Goal: Task Accomplishment & Management: Manage account settings

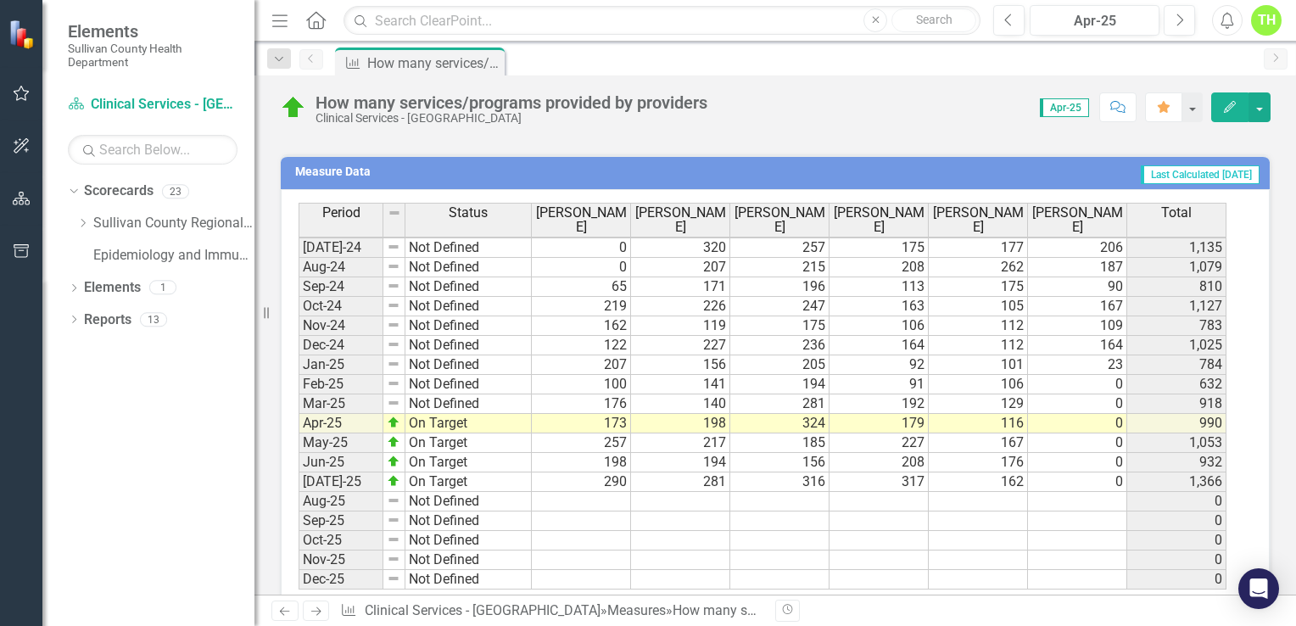
scroll to position [1053, 0]
click at [336, 442] on td "May-25" at bounding box center [341, 444] width 85 height 20
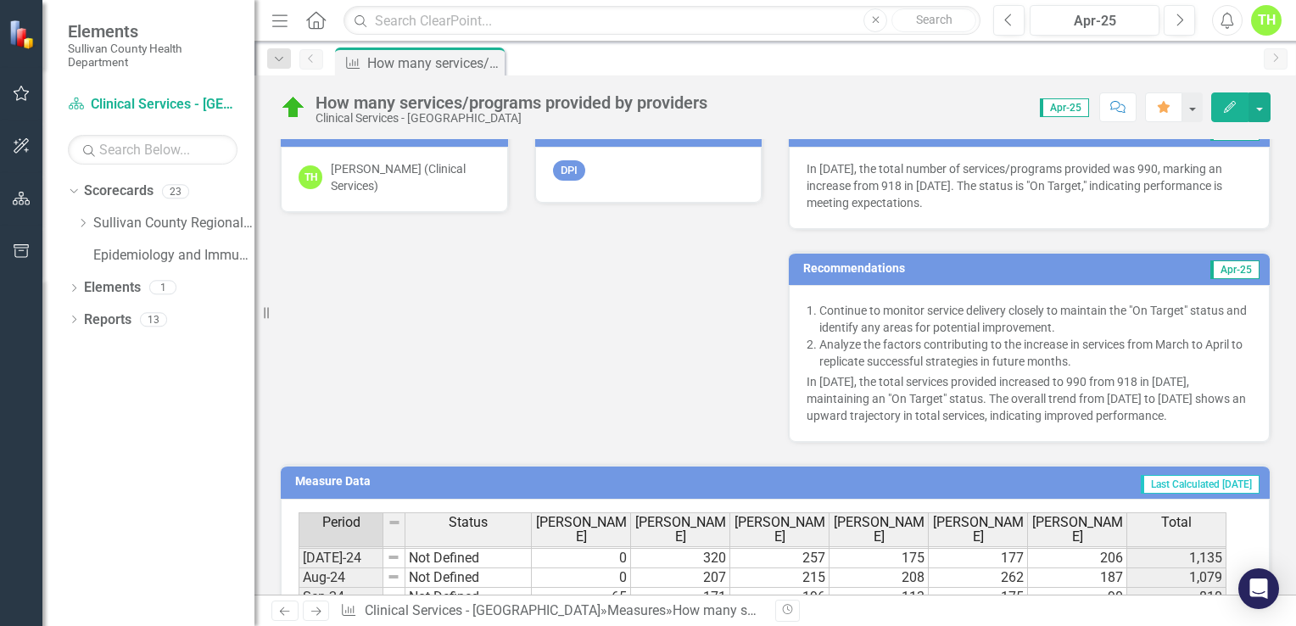
scroll to position [509, 0]
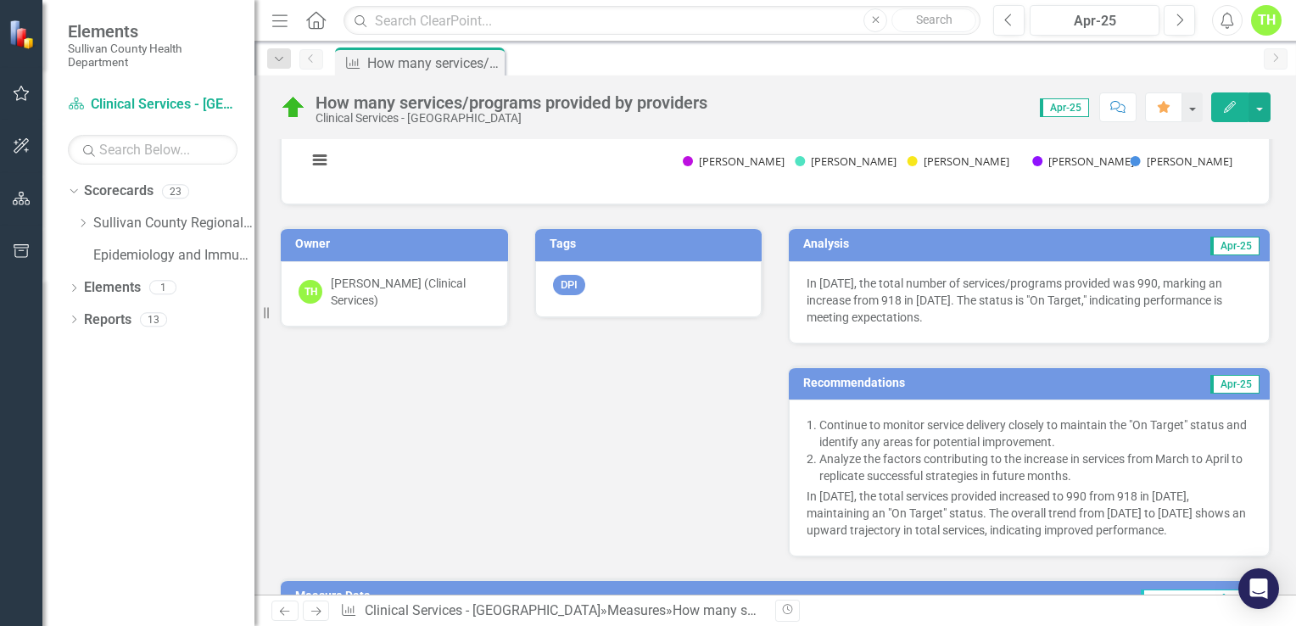
click at [1083, 114] on span "Apr-25" at bounding box center [1064, 107] width 49 height 19
click at [1191, 25] on button "Next" at bounding box center [1179, 20] width 31 height 31
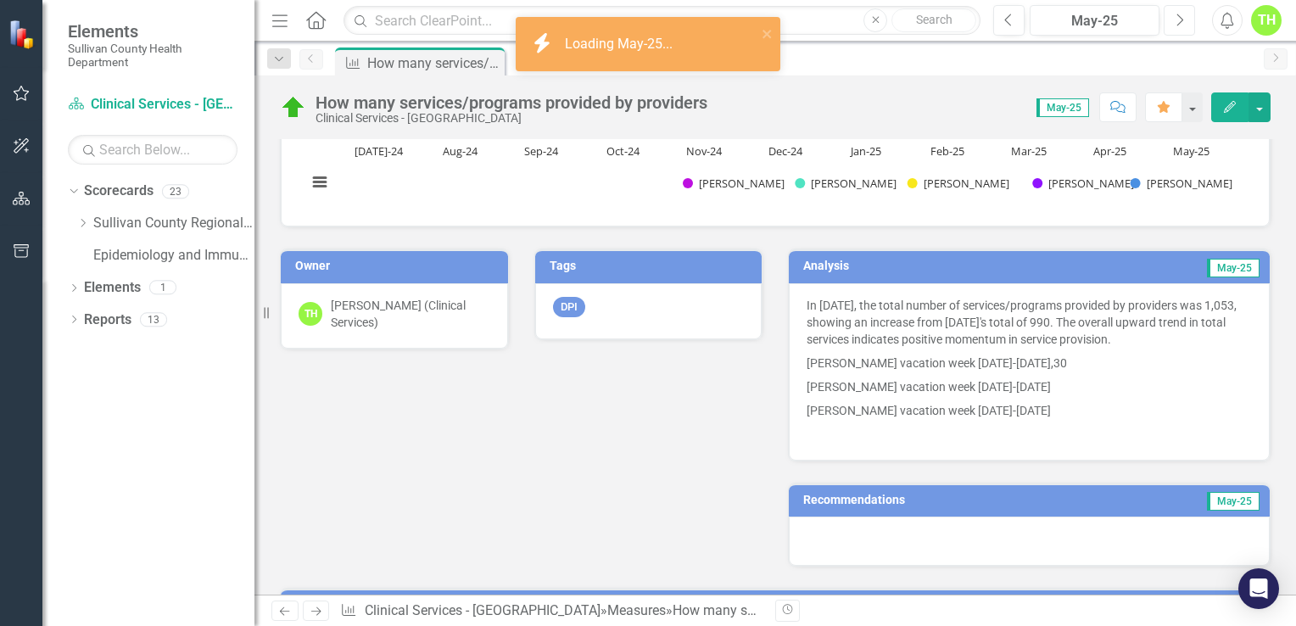
scroll to position [594, 0]
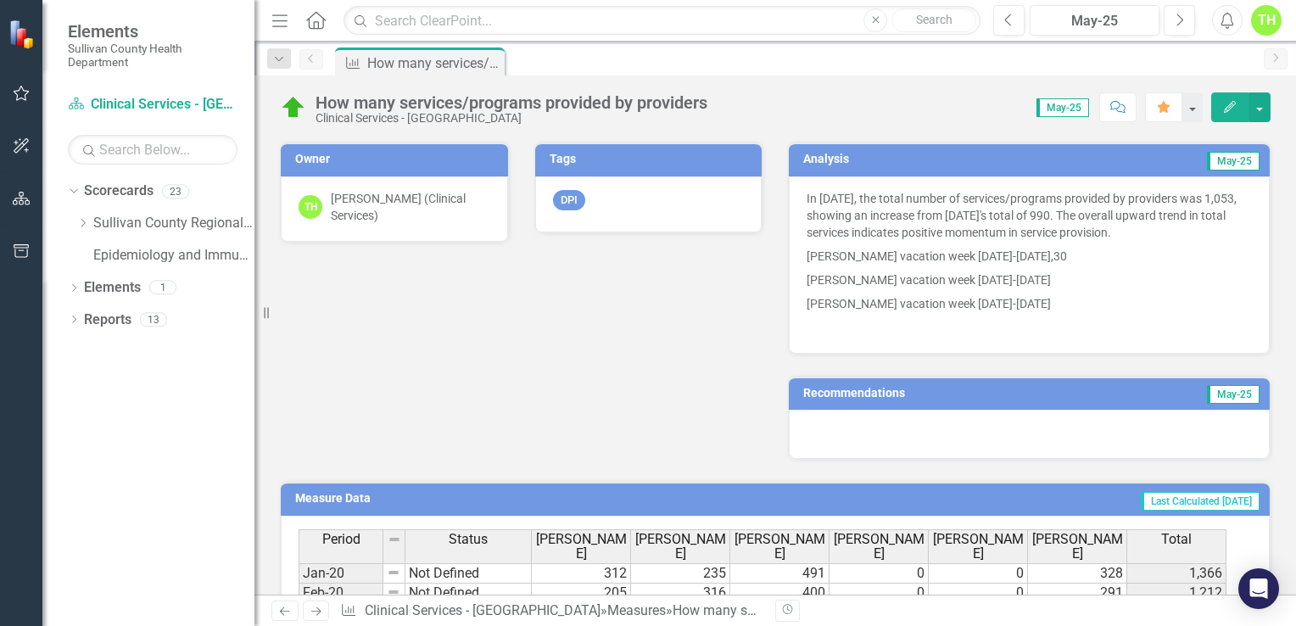
click at [914, 392] on h3 "Recommendations" at bounding box center [952, 393] width 299 height 13
click at [891, 391] on h3 "Recommendations" at bounding box center [952, 393] width 299 height 13
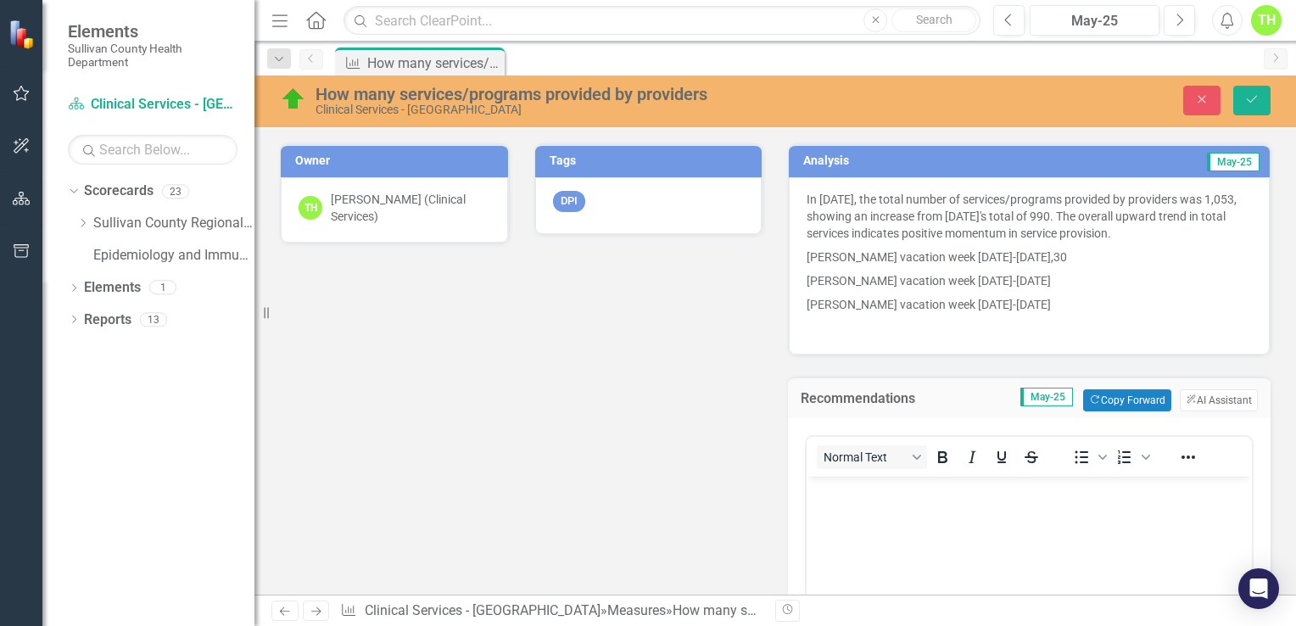
scroll to position [0, 0]
click at [1218, 399] on button "ClearPoint AI AI Assistant" at bounding box center [1219, 400] width 78 height 22
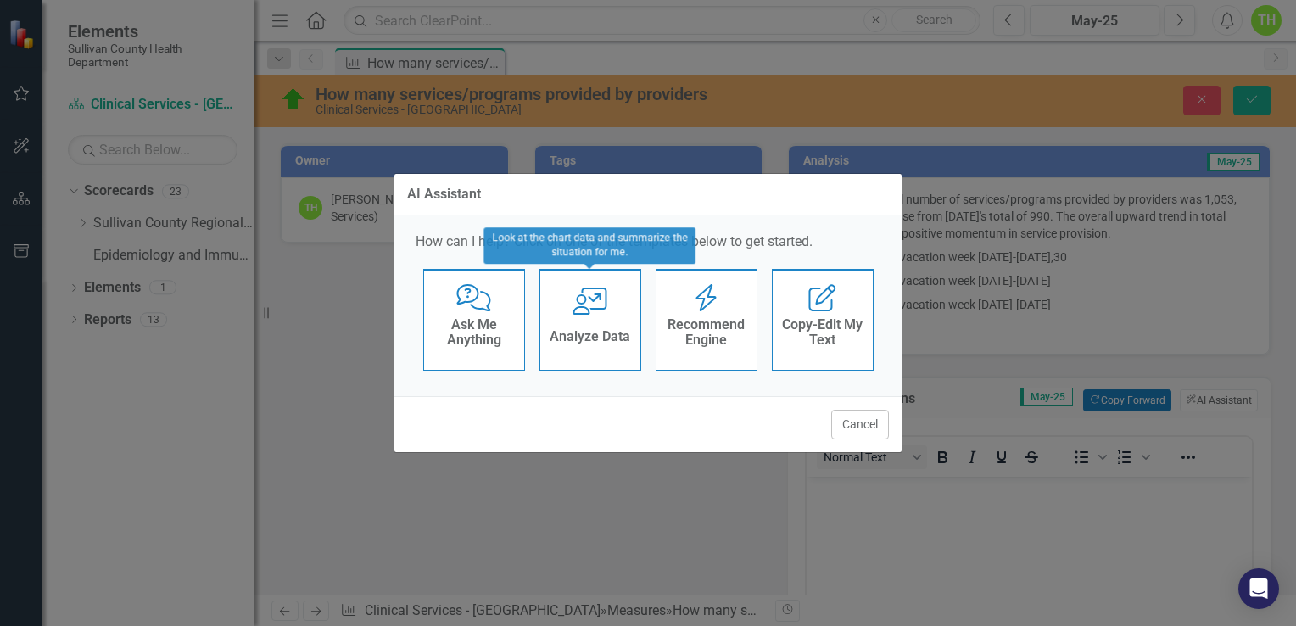
click at [616, 338] on h4 "Analyze Data" at bounding box center [590, 336] width 81 height 15
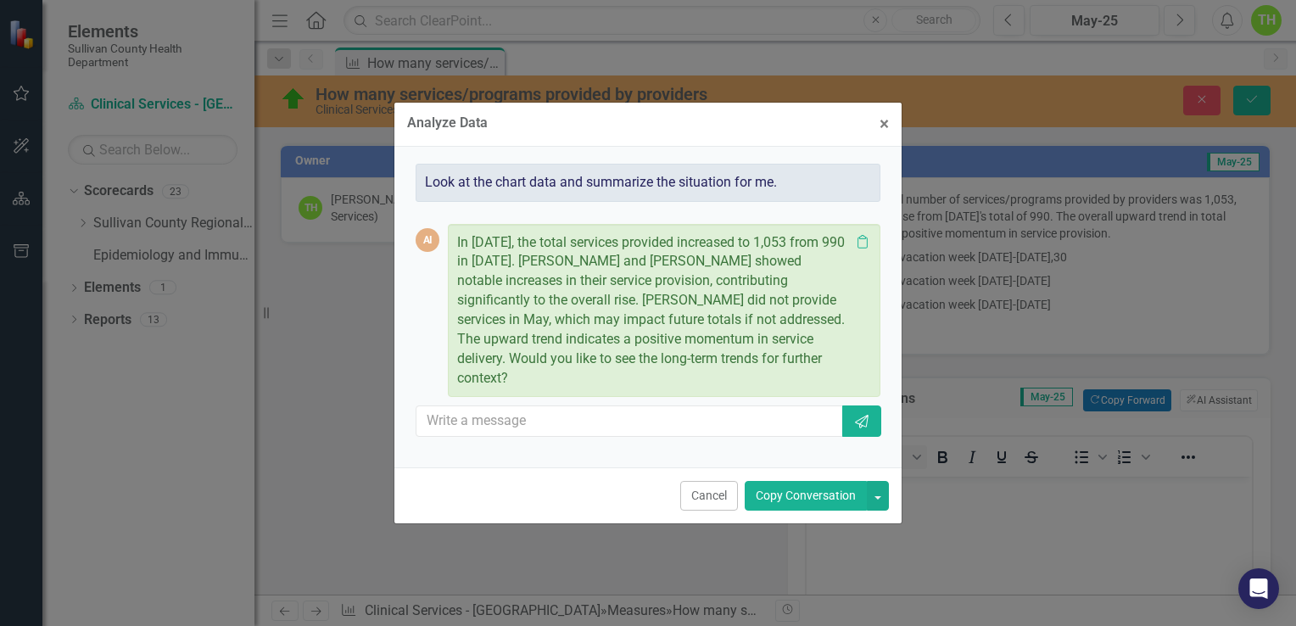
click at [832, 494] on button "Copy Conversation" at bounding box center [806, 496] width 122 height 30
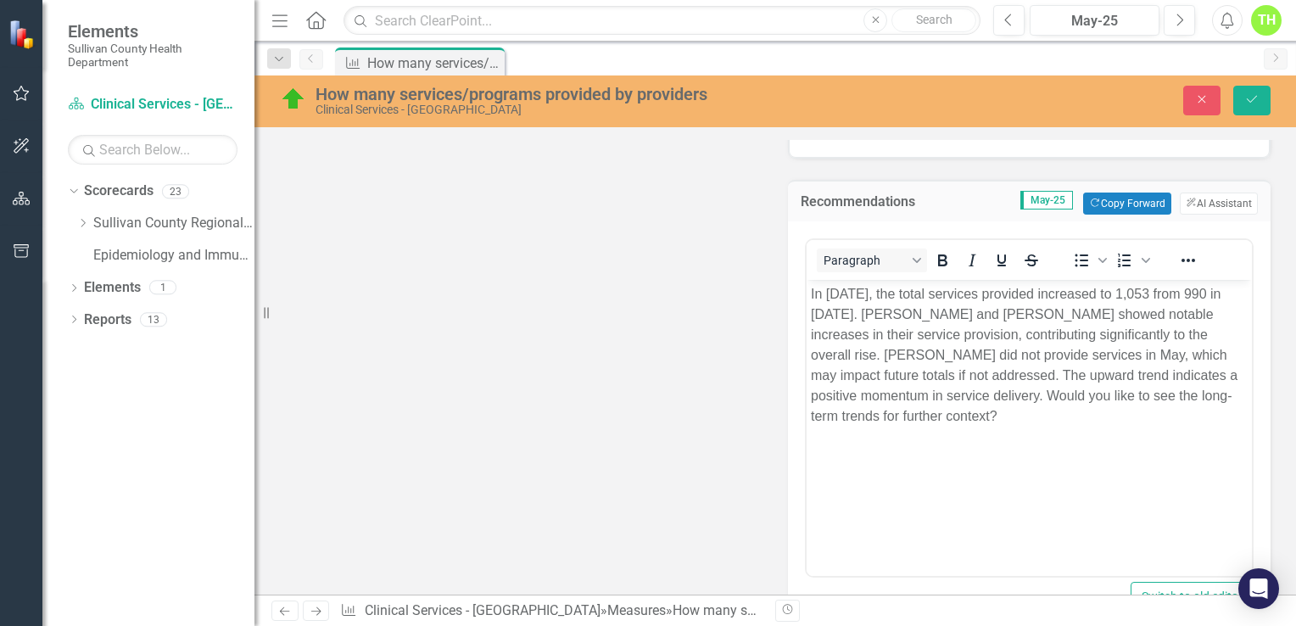
scroll to position [848, 0]
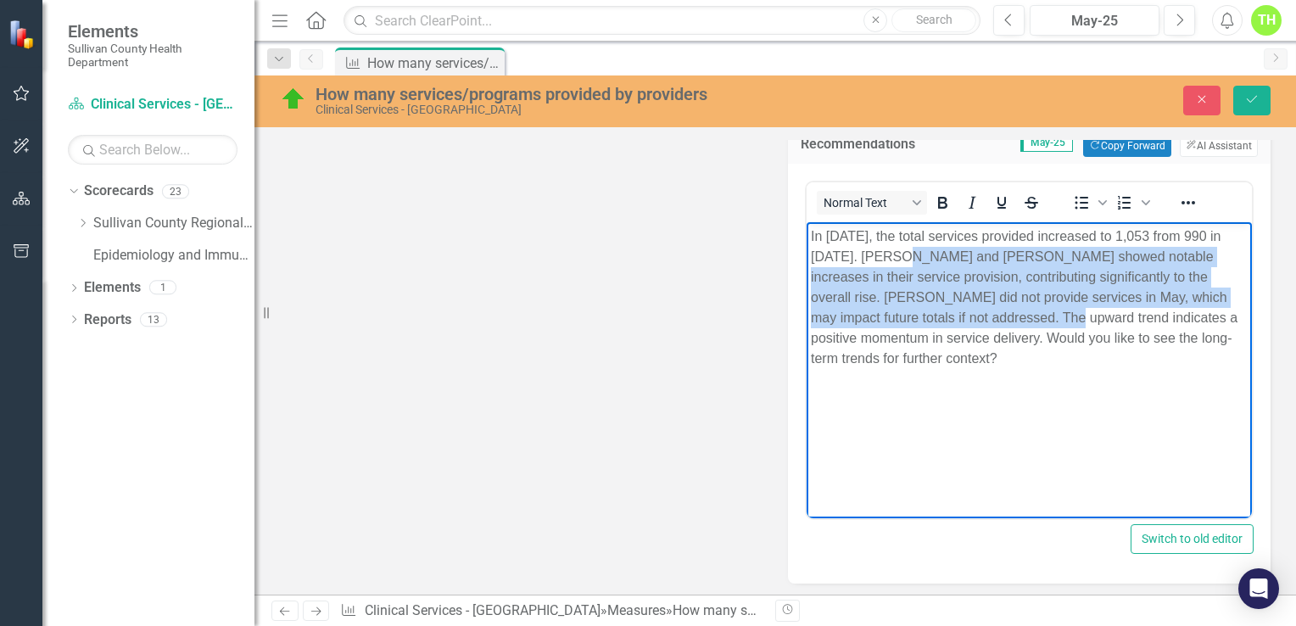
drag, startPoint x: 884, startPoint y: 257, endPoint x: 948, endPoint y: 318, distance: 88.8
click at [948, 318] on p "In [DATE], the total services provided increased to 1,053 from 990 in [DATE]. […" at bounding box center [1029, 297] width 437 height 143
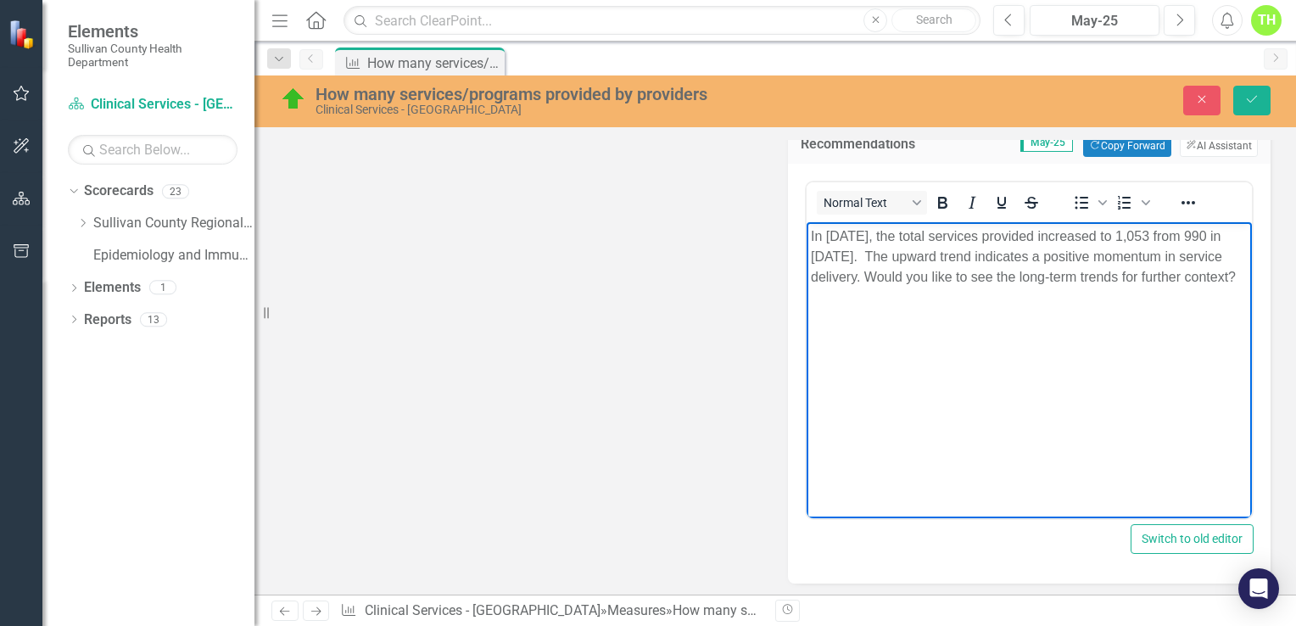
drag, startPoint x: 864, startPoint y: 277, endPoint x: 1245, endPoint y: 319, distance: 383.1
click at [1245, 319] on body "In [DATE], the total services provided increased to 1,053 from 990 in [DATE]. T…" at bounding box center [1029, 349] width 445 height 254
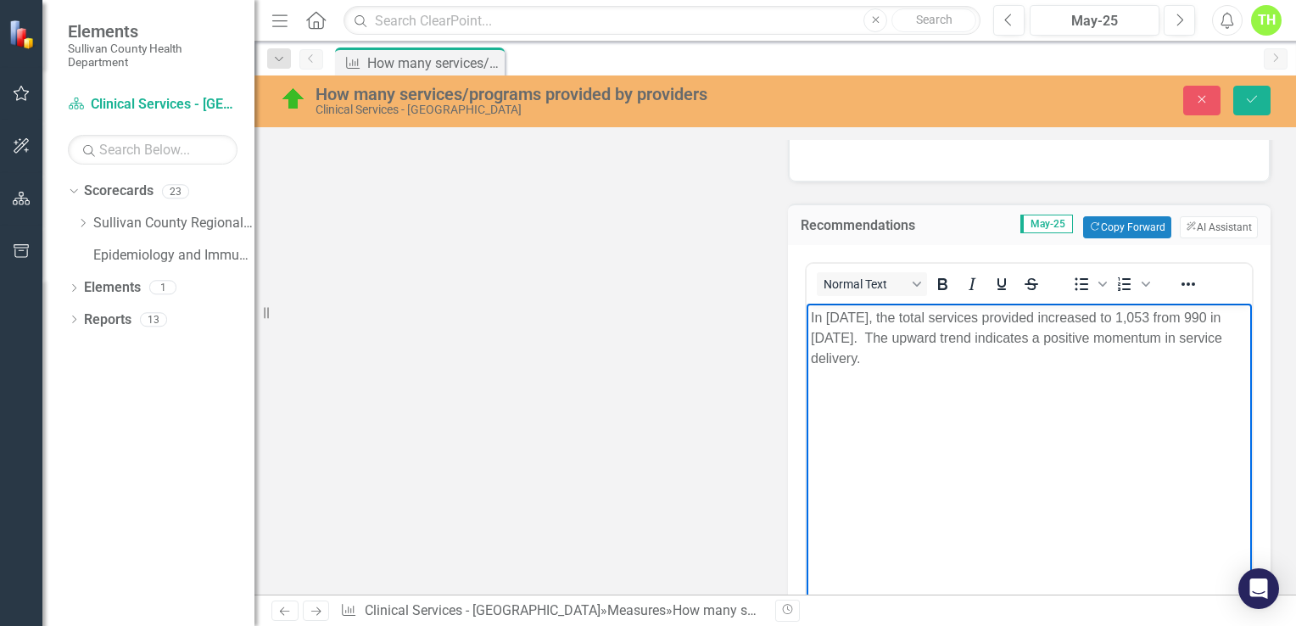
scroll to position [763, 0]
click at [1210, 228] on button "ClearPoint AI AI Assistant" at bounding box center [1219, 231] width 78 height 22
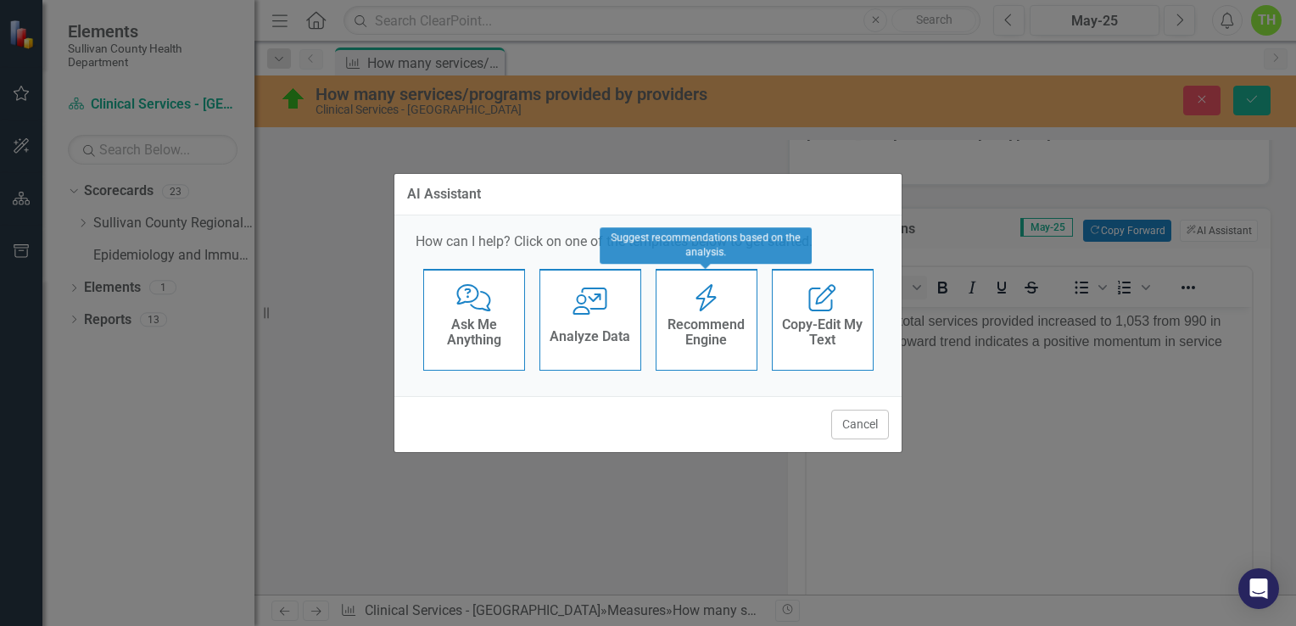
click at [717, 345] on h4 "Recommend Engine" at bounding box center [706, 332] width 83 height 30
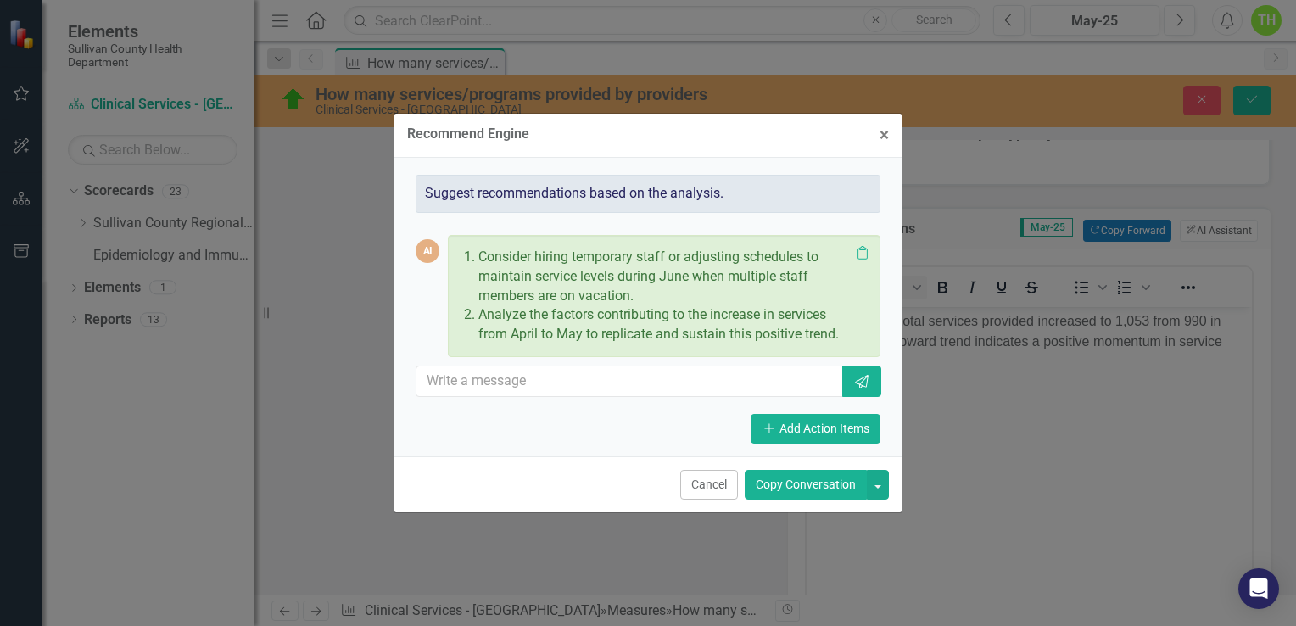
click at [818, 489] on button "Copy Conversation" at bounding box center [806, 485] width 122 height 30
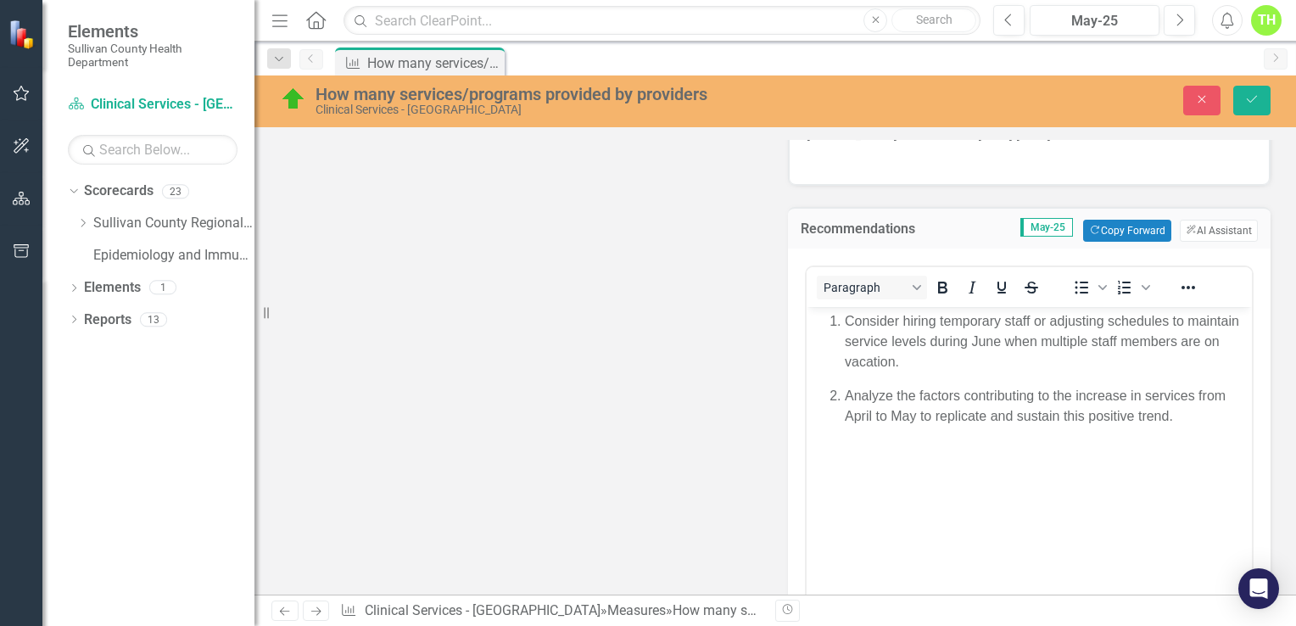
click at [830, 461] on body "Consider hiring temporary staff or adjusting schedules to maintain service leve…" at bounding box center [1029, 434] width 445 height 254
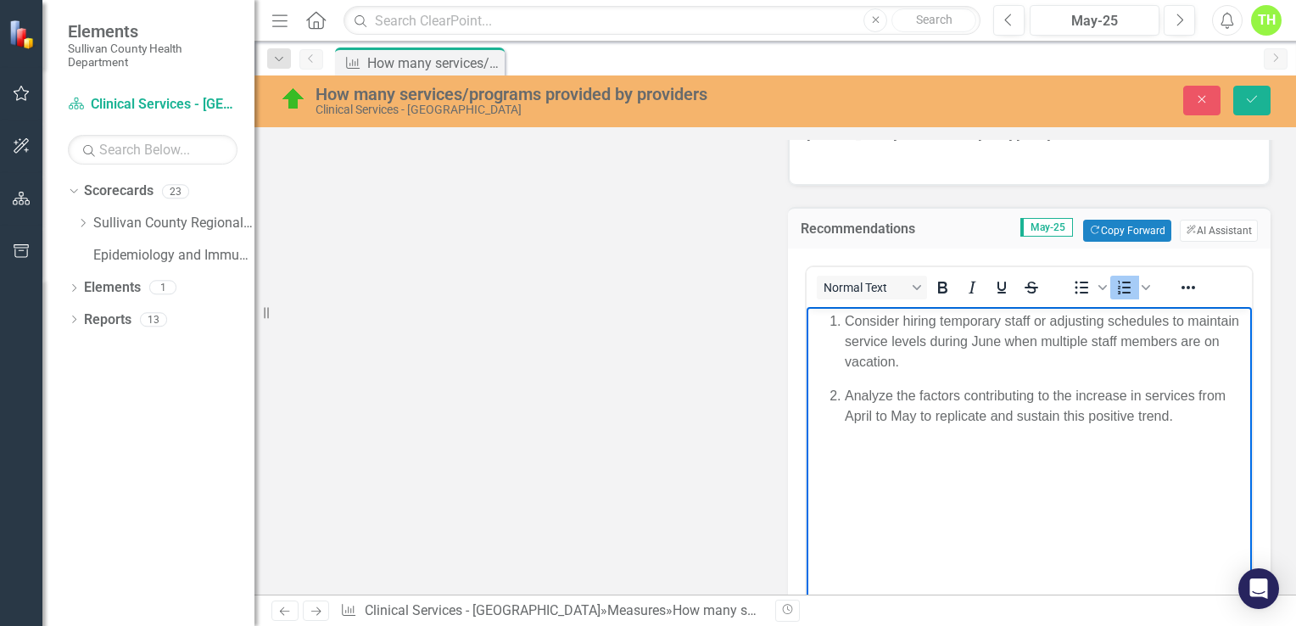
click at [1198, 422] on p "Analyze the factors contributing to the increase in services from April to May …" at bounding box center [1046, 406] width 403 height 41
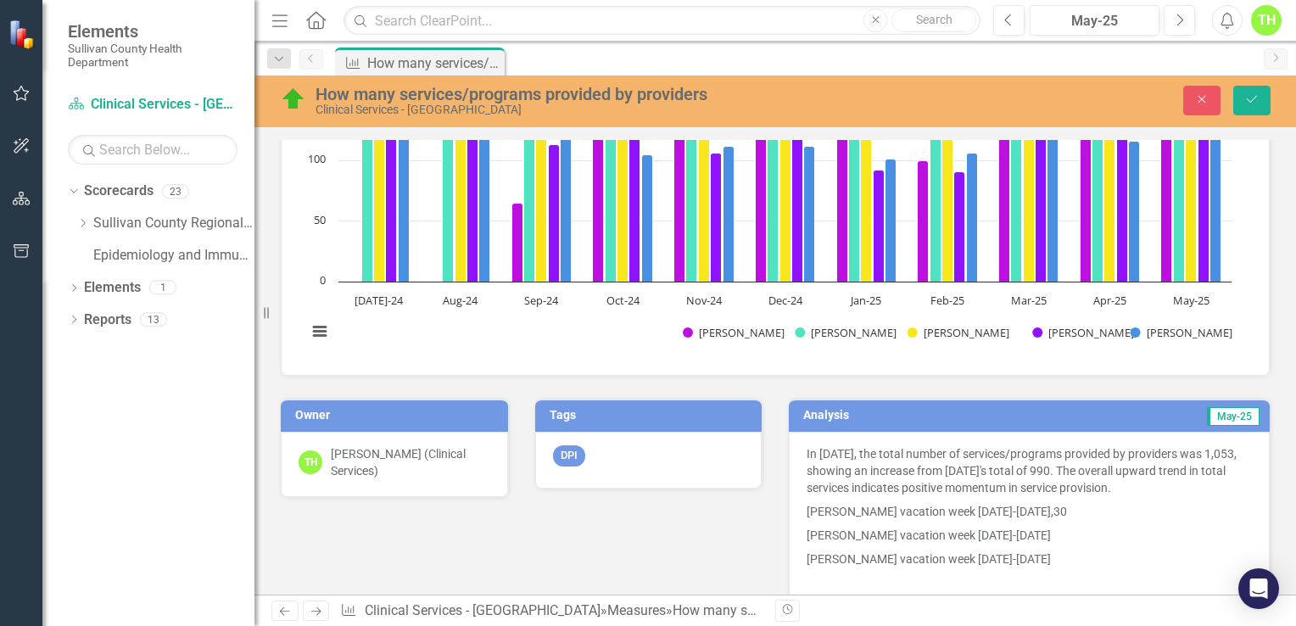
scroll to position [848, 0]
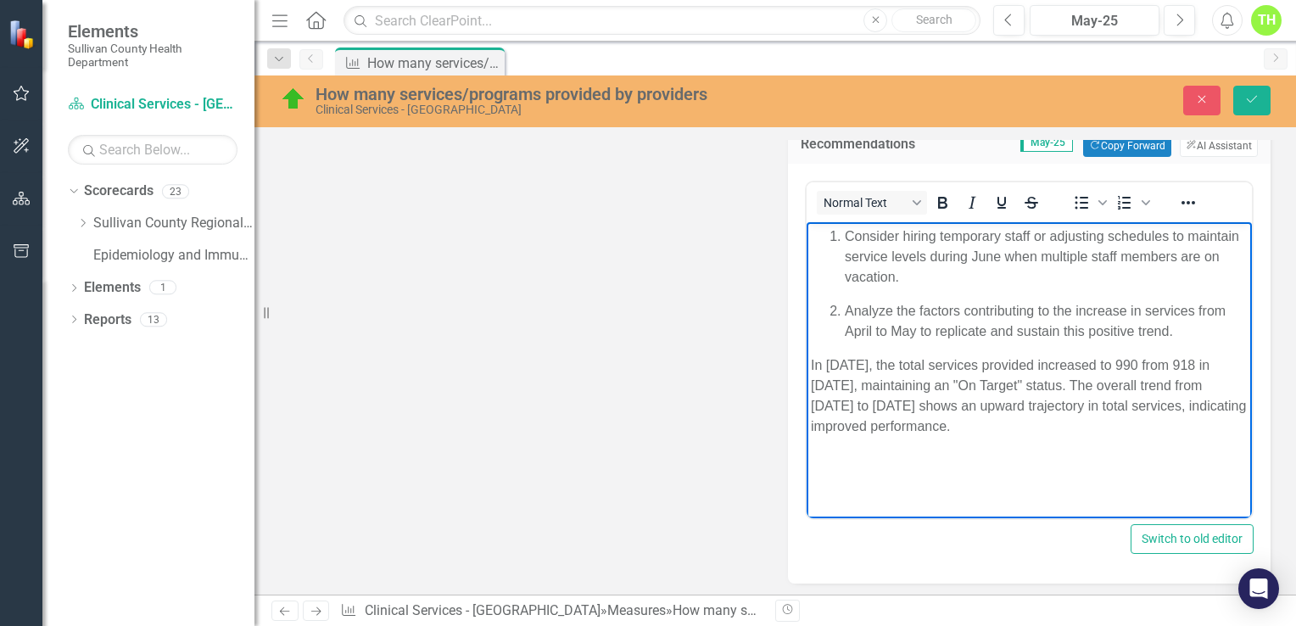
drag, startPoint x: 811, startPoint y: 362, endPoint x: 1061, endPoint y: 446, distance: 263.9
click at [1061, 446] on body "Consider hiring temporary staff or adjusting schedules to maintain service leve…" at bounding box center [1029, 349] width 445 height 254
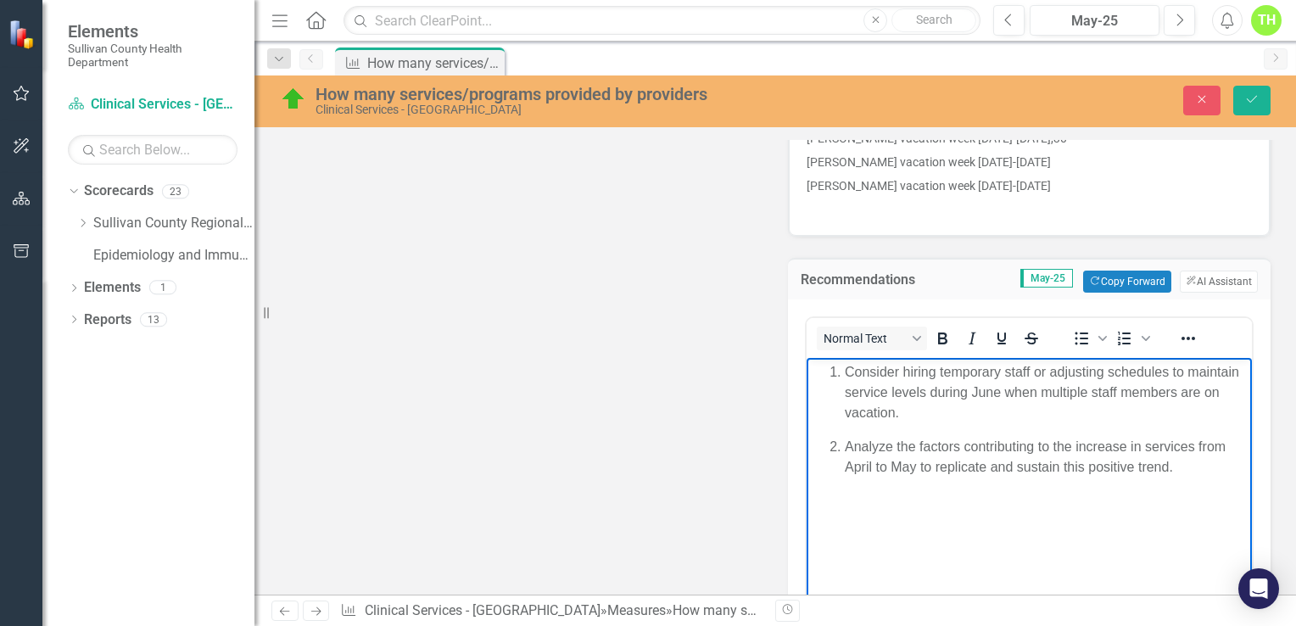
scroll to position [763, 0]
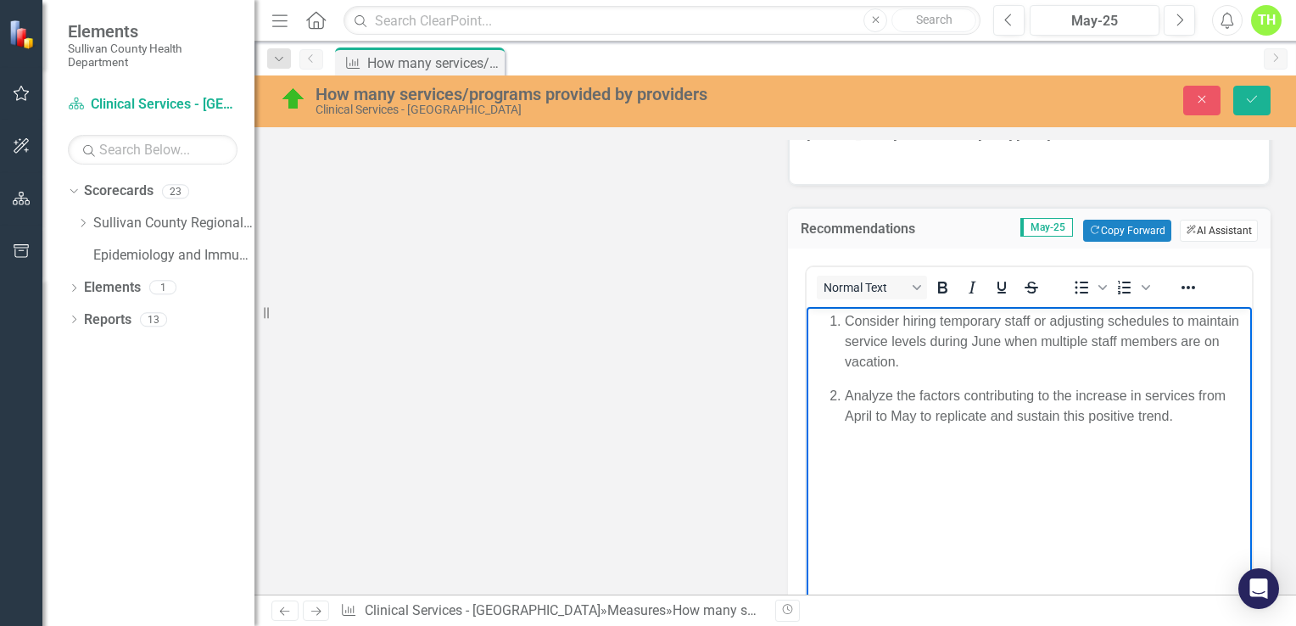
click at [1216, 224] on button "ClearPoint AI AI Assistant" at bounding box center [1219, 231] width 78 height 22
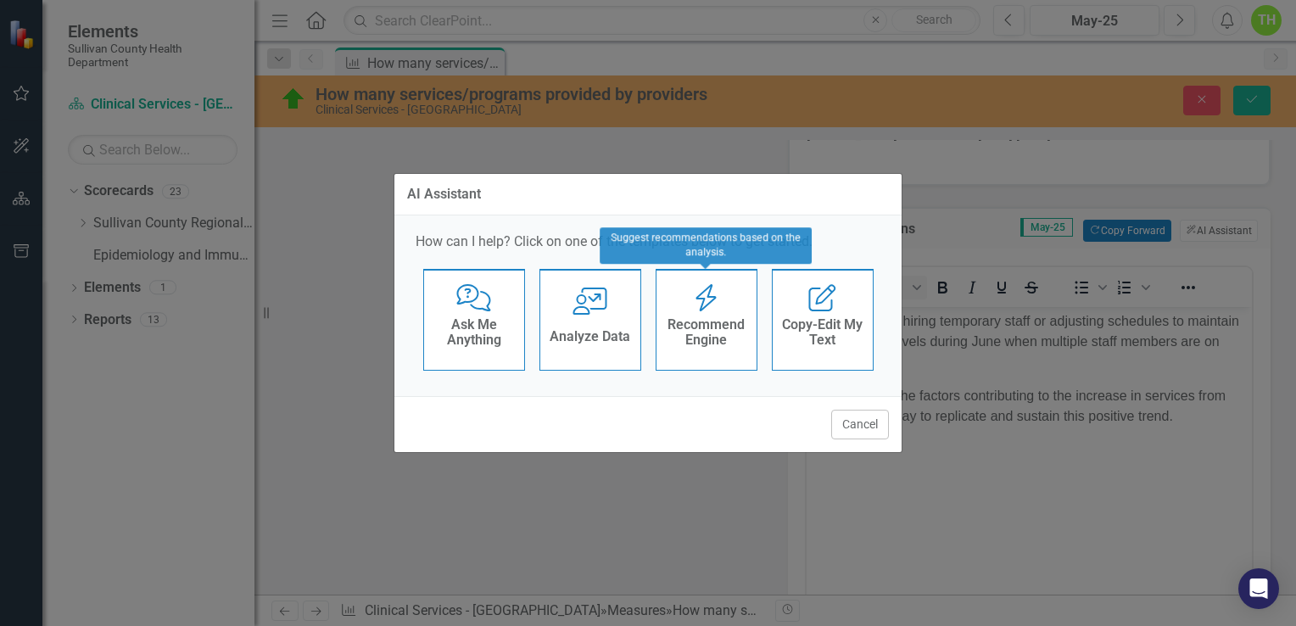
click at [699, 320] on h4 "Recommend Engine" at bounding box center [706, 332] width 83 height 30
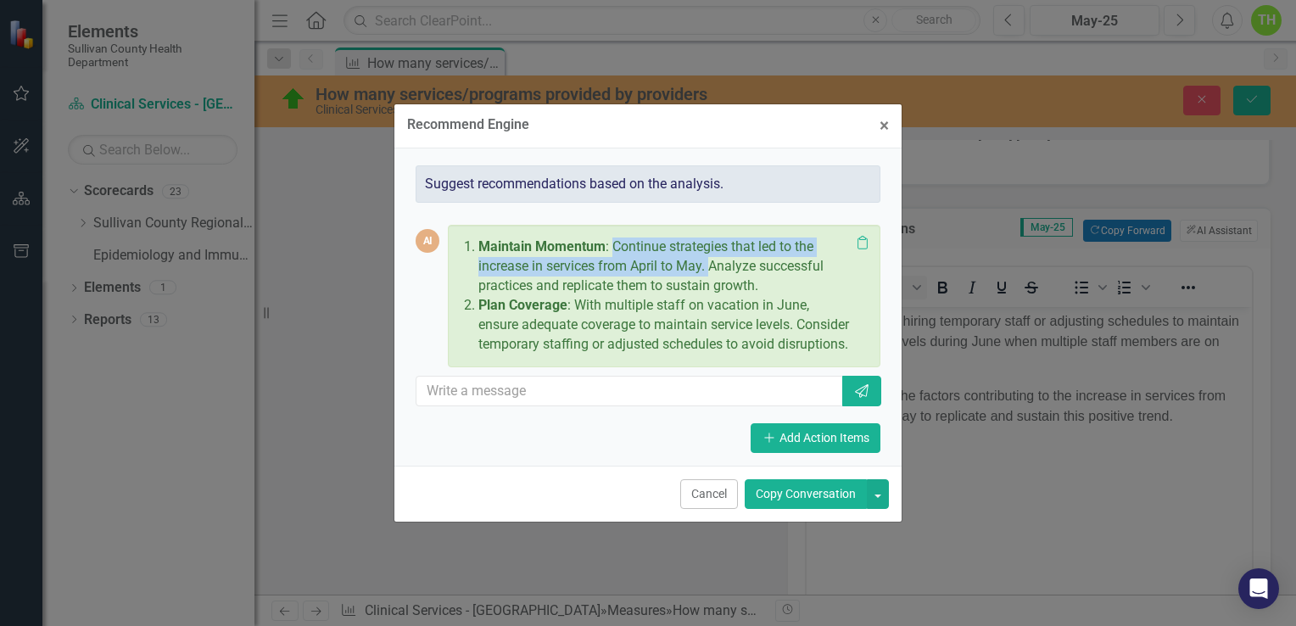
drag, startPoint x: 612, startPoint y: 239, endPoint x: 709, endPoint y: 263, distance: 99.6
click at [709, 263] on p "Maintain Momentum : Continue strategies that led to the increase in services fr…" at bounding box center [664, 267] width 372 height 59
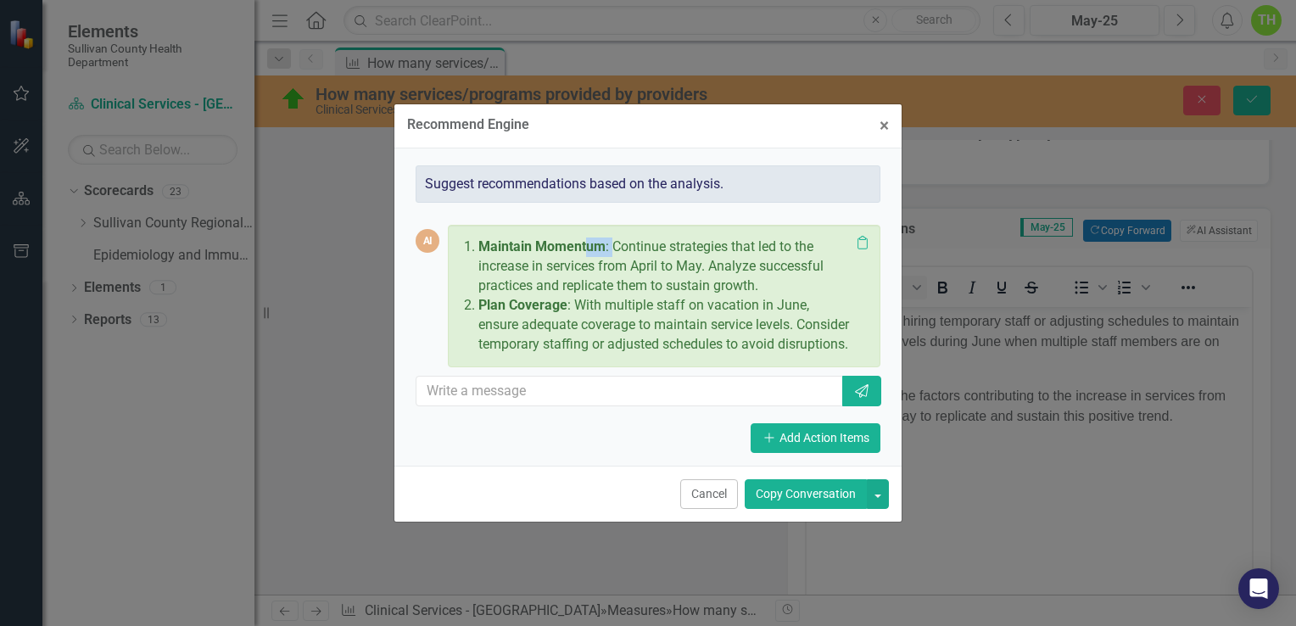
drag, startPoint x: 481, startPoint y: 236, endPoint x: 584, endPoint y: 248, distance: 104.2
click at [584, 248] on p "Maintain Momentum : Continue strategies that led to the increase in services fr…" at bounding box center [664, 267] width 372 height 59
drag, startPoint x: 584, startPoint y: 248, endPoint x: 525, endPoint y: 247, distance: 59.4
click at [525, 247] on p "Maintain Momentum : Continue strategies that led to the increase in services fr…" at bounding box center [664, 267] width 372 height 59
click at [478, 238] on li "Maintain Momentum : Continue strategies that led to the increase in services fr…" at bounding box center [664, 267] width 372 height 59
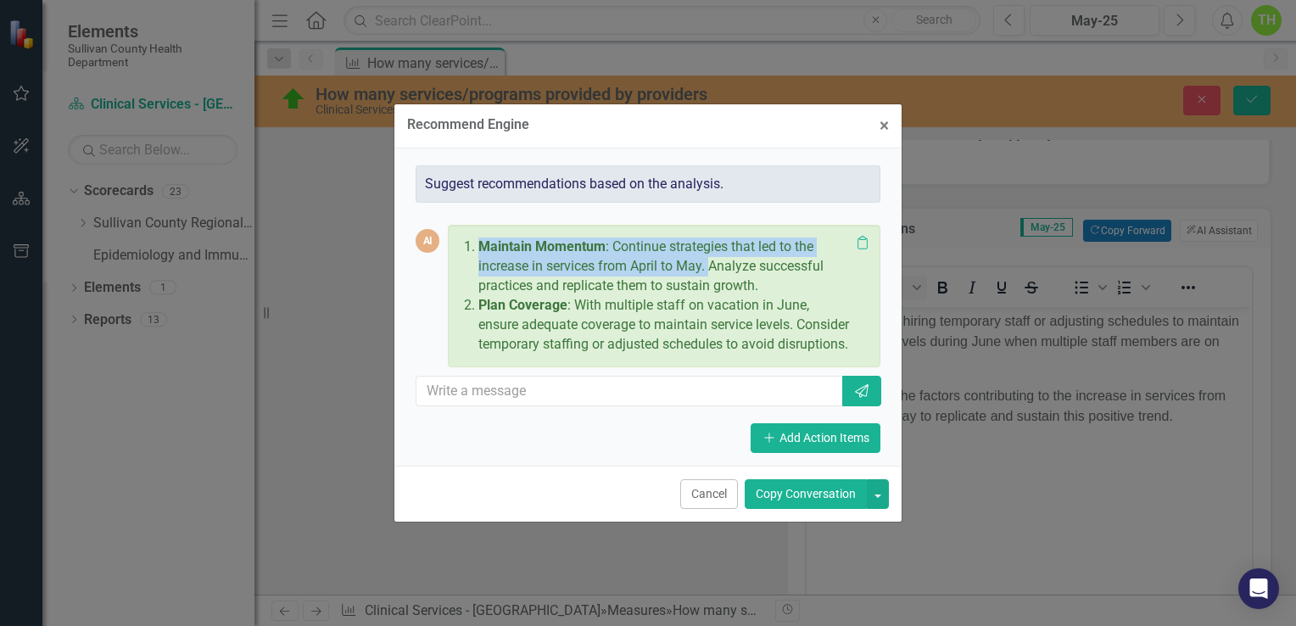
drag, startPoint x: 478, startPoint y: 236, endPoint x: 712, endPoint y: 260, distance: 234.5
click at [712, 260] on p "Maintain Momentum : Continue strategies that led to the increase in services fr…" at bounding box center [664, 267] width 372 height 59
copy p "Maintain Momentum : Continue strategies that led to the increase in services fr…"
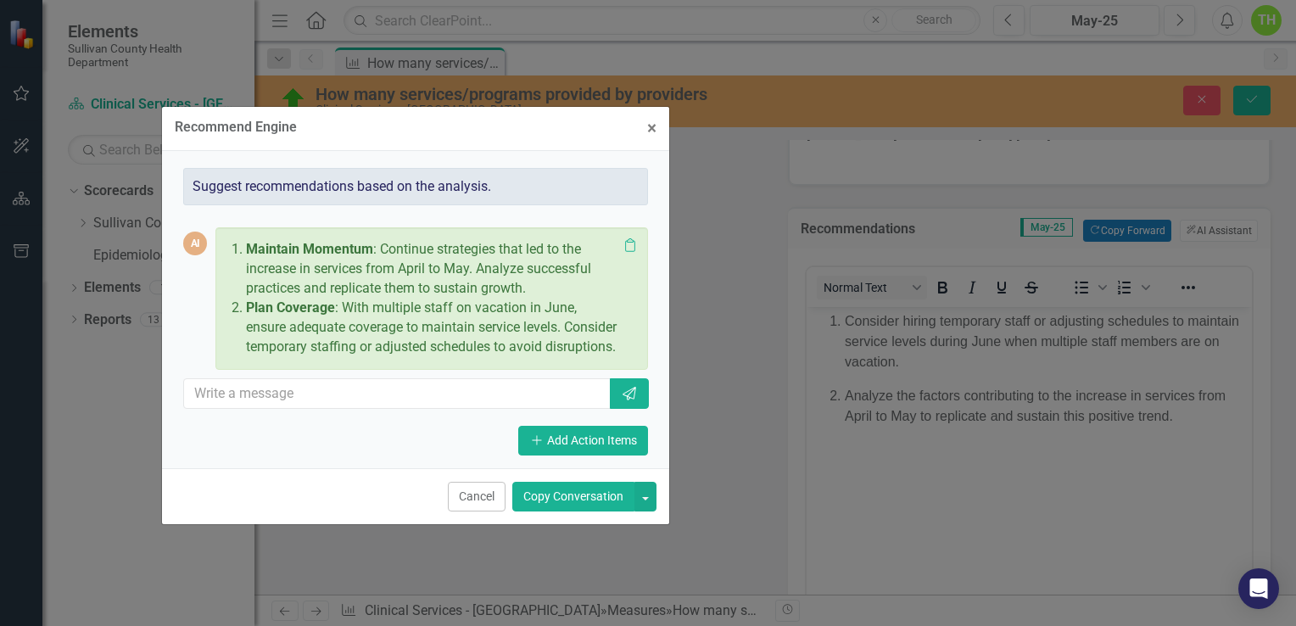
drag, startPoint x: 720, startPoint y: 114, endPoint x: 488, endPoint y: 116, distance: 232.4
click at [488, 116] on div "Recommend Engine × Close" at bounding box center [415, 129] width 507 height 44
click at [824, 466] on div "Recommend Engine × Close Suggest recommendations based on the analysis. AI Main…" at bounding box center [648, 313] width 509 height 626
click at [838, 479] on div "Recommend Engine × Close Suggest recommendations based on the analysis. AI Main…" at bounding box center [648, 313] width 509 height 626
click at [849, 482] on div "Recommend Engine × Close Suggest recommendations based on the analysis. AI Main…" at bounding box center [648, 313] width 509 height 626
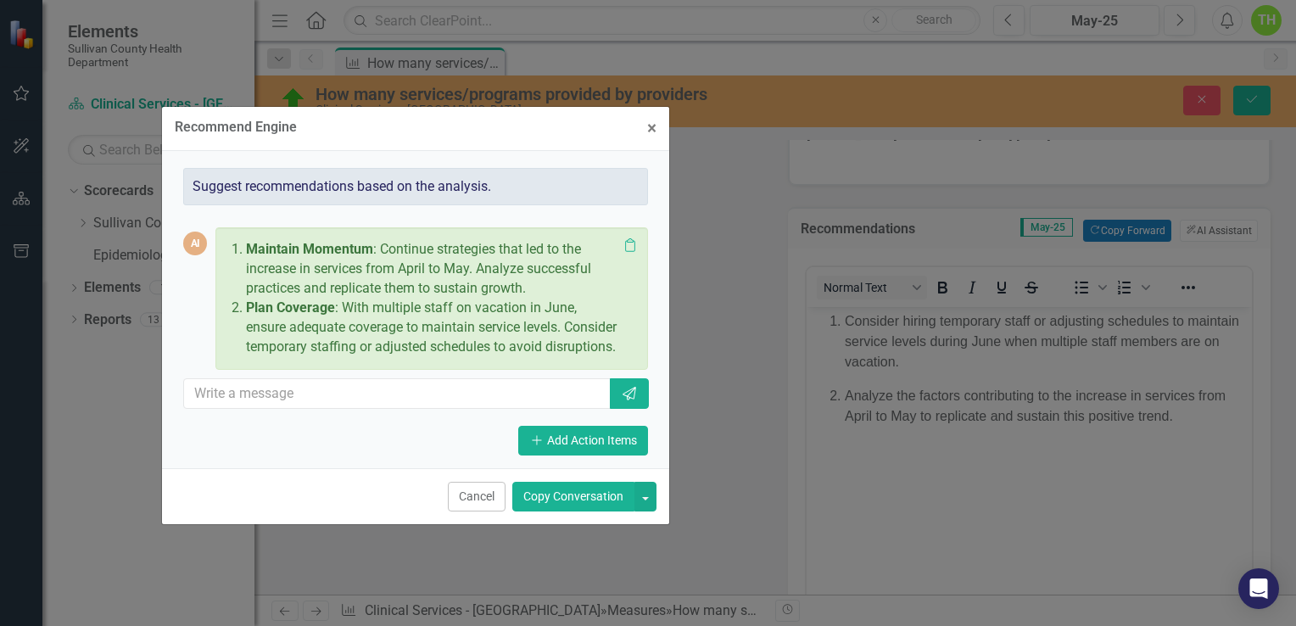
click at [582, 509] on button "Copy Conversation" at bounding box center [573, 497] width 122 height 30
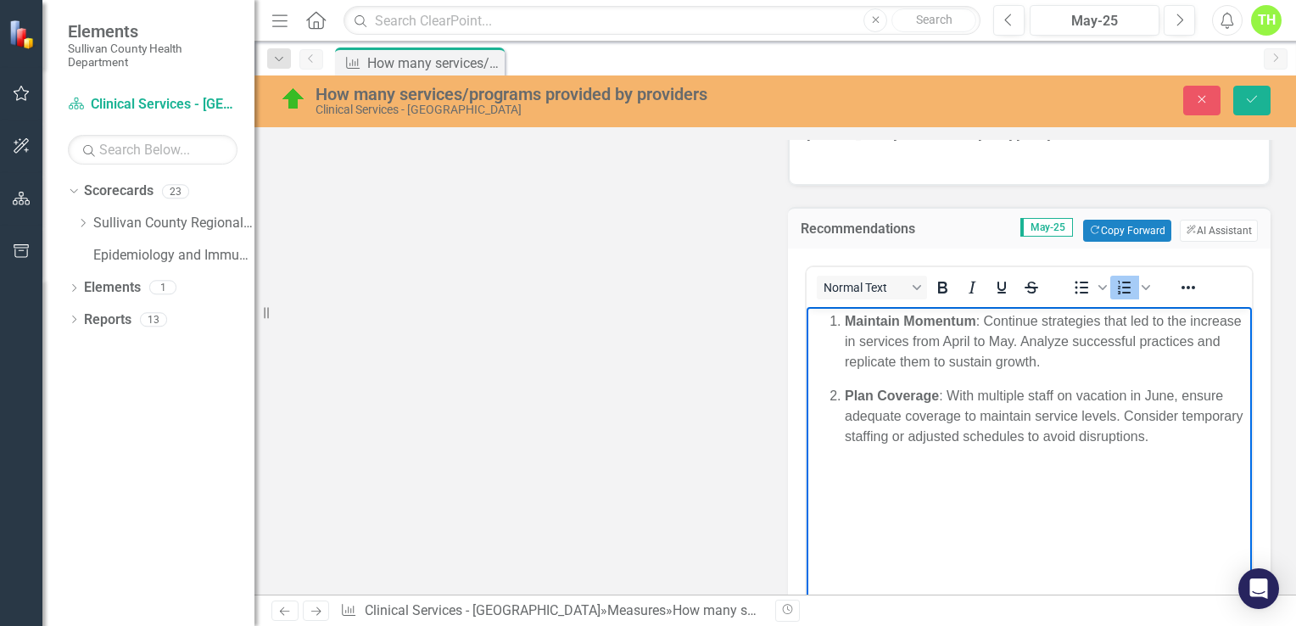
click at [820, 508] on body "Maintain Momentum : Continue strategies that led to the increase in services fr…" at bounding box center [1029, 434] width 445 height 254
click at [1233, 439] on p "Plan Coverage : With multiple staff on vacation in June, ensure adequate covera…" at bounding box center [1046, 416] width 403 height 61
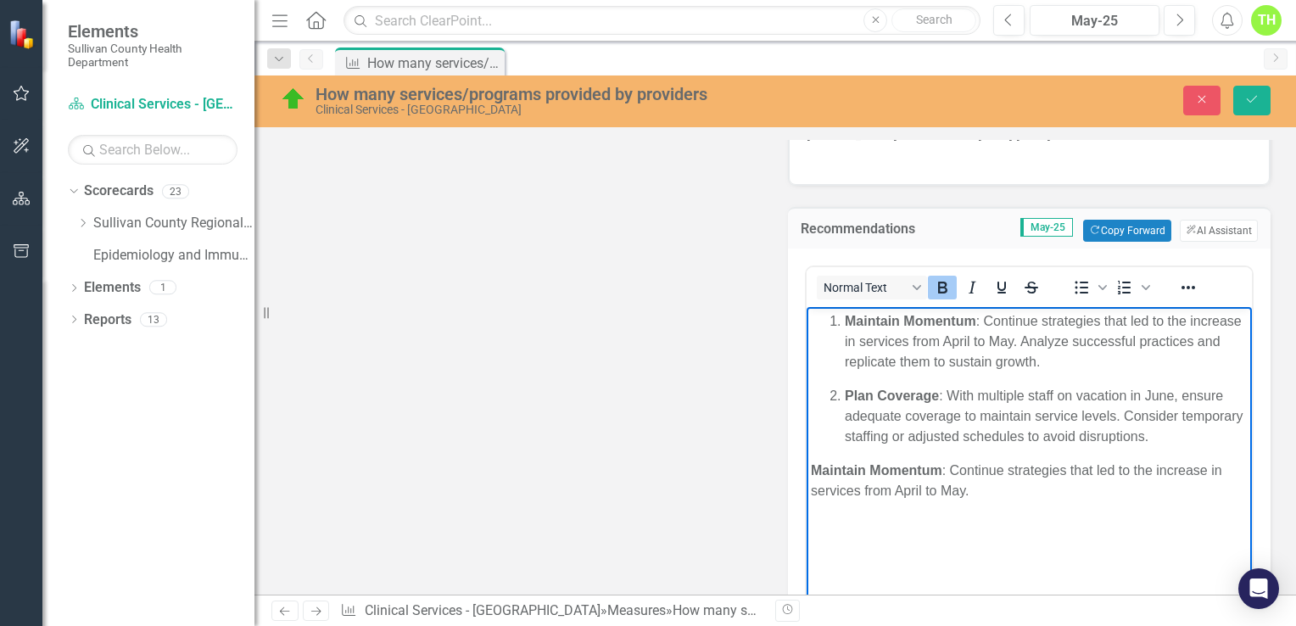
drag, startPoint x: 809, startPoint y: 473, endPoint x: 987, endPoint y: 507, distance: 180.5
click at [987, 507] on body "Maintain Momentum : Continue strategies that led to the increase in services fr…" at bounding box center [1029, 434] width 445 height 254
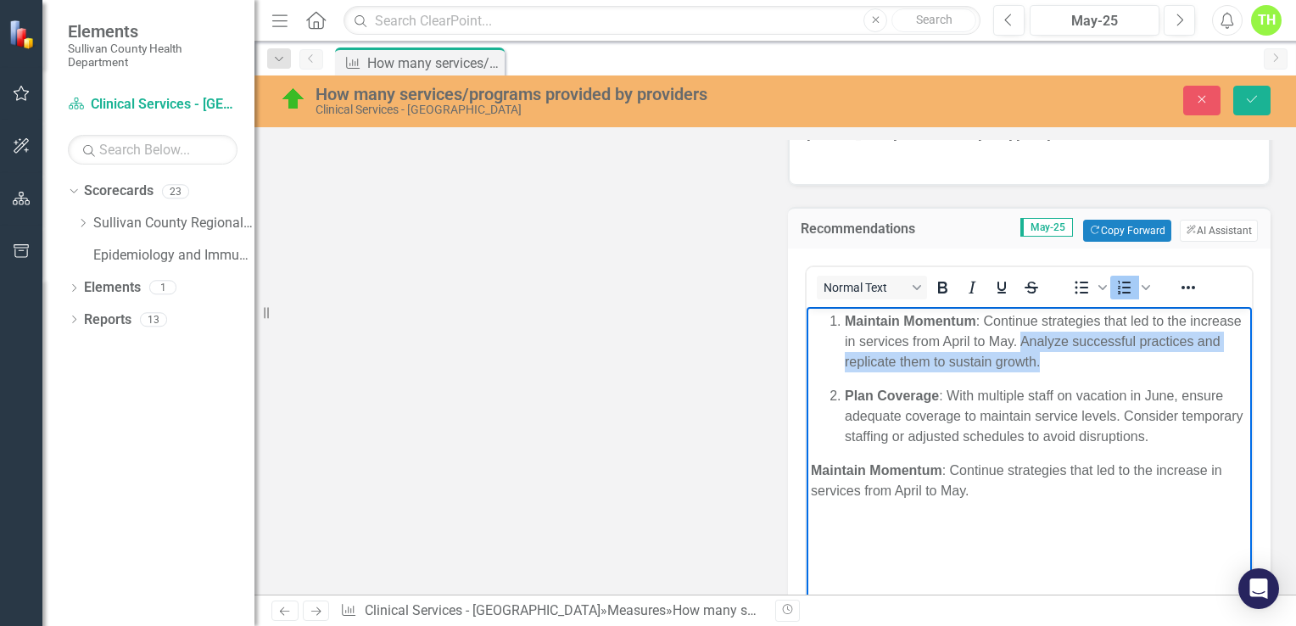
drag, startPoint x: 1021, startPoint y: 340, endPoint x: 1062, endPoint y: 359, distance: 44.8
click at [1062, 359] on p "Maintain Momentum : Continue strategies that led to the increase in services fr…" at bounding box center [1046, 341] width 403 height 61
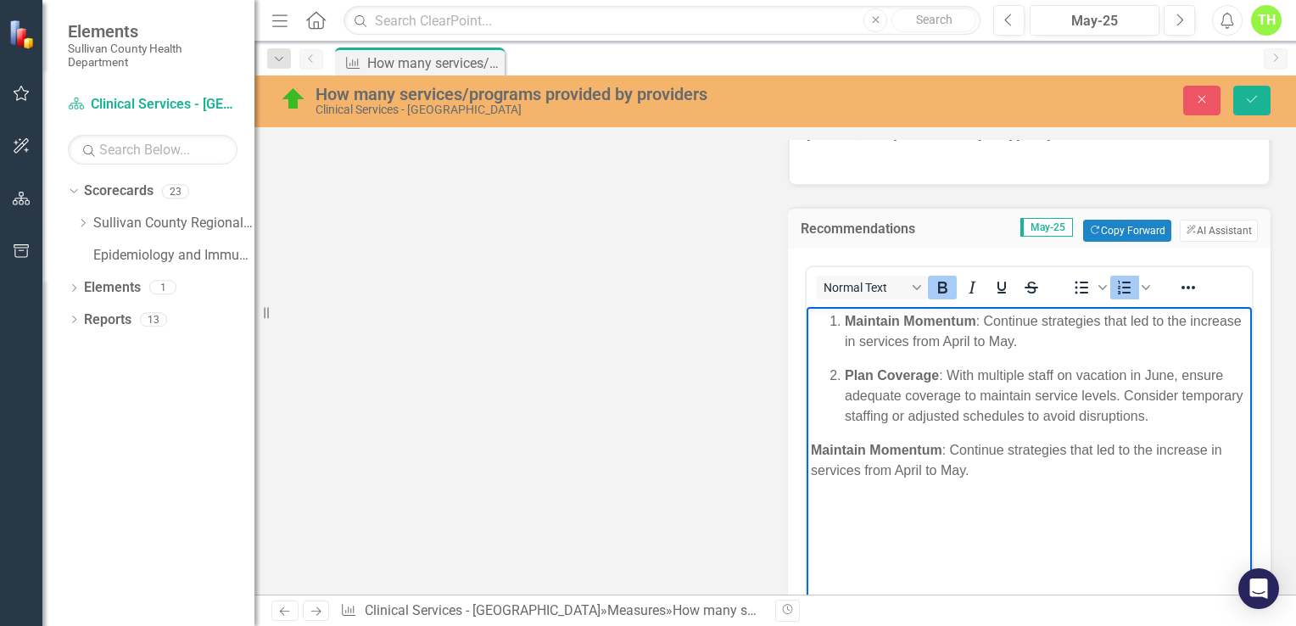
drag, startPoint x: 830, startPoint y: 376, endPoint x: 1013, endPoint y: 473, distance: 207.6
click at [1013, 473] on body "Maintain Momentum : Continue strategies that led to the increase in services fr…" at bounding box center [1029, 434] width 445 height 254
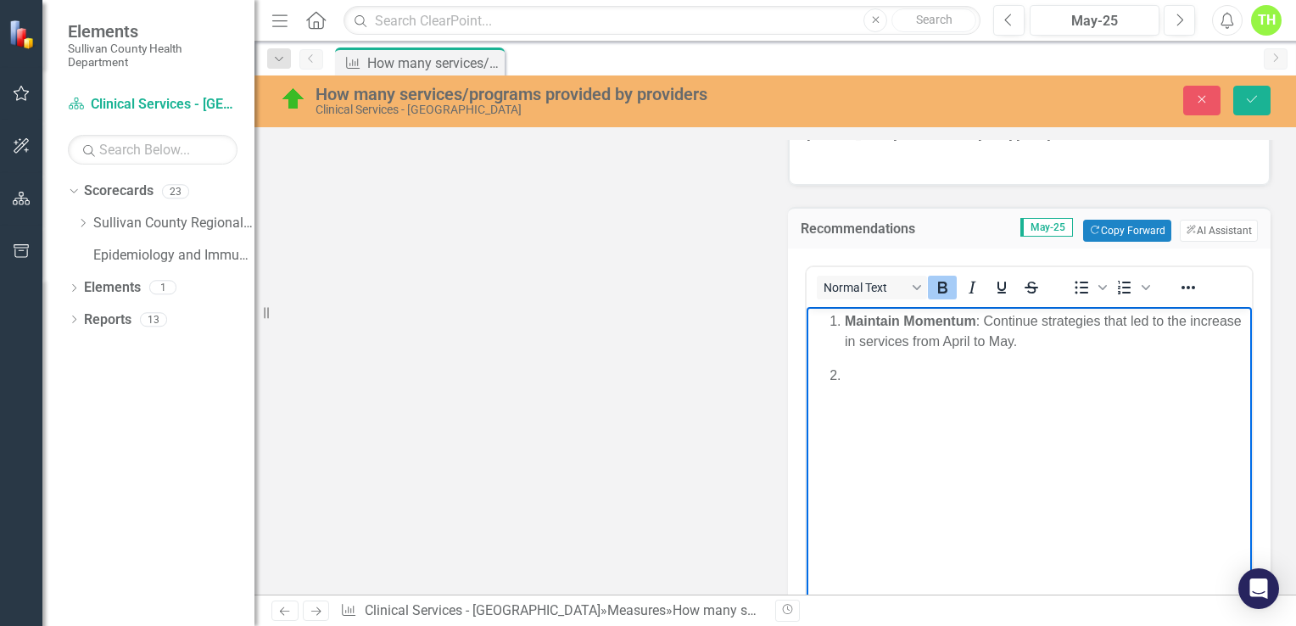
click at [893, 389] on body "Maintain Momentum : Continue strategies that led to the increase in services fr…" at bounding box center [1029, 434] width 445 height 254
drag, startPoint x: 847, startPoint y: 316, endPoint x: 828, endPoint y: 317, distance: 18.7
click at [828, 317] on ol "Maintain Momentum : Continue strategies that led to the increase in services fr…" at bounding box center [1029, 331] width 437 height 41
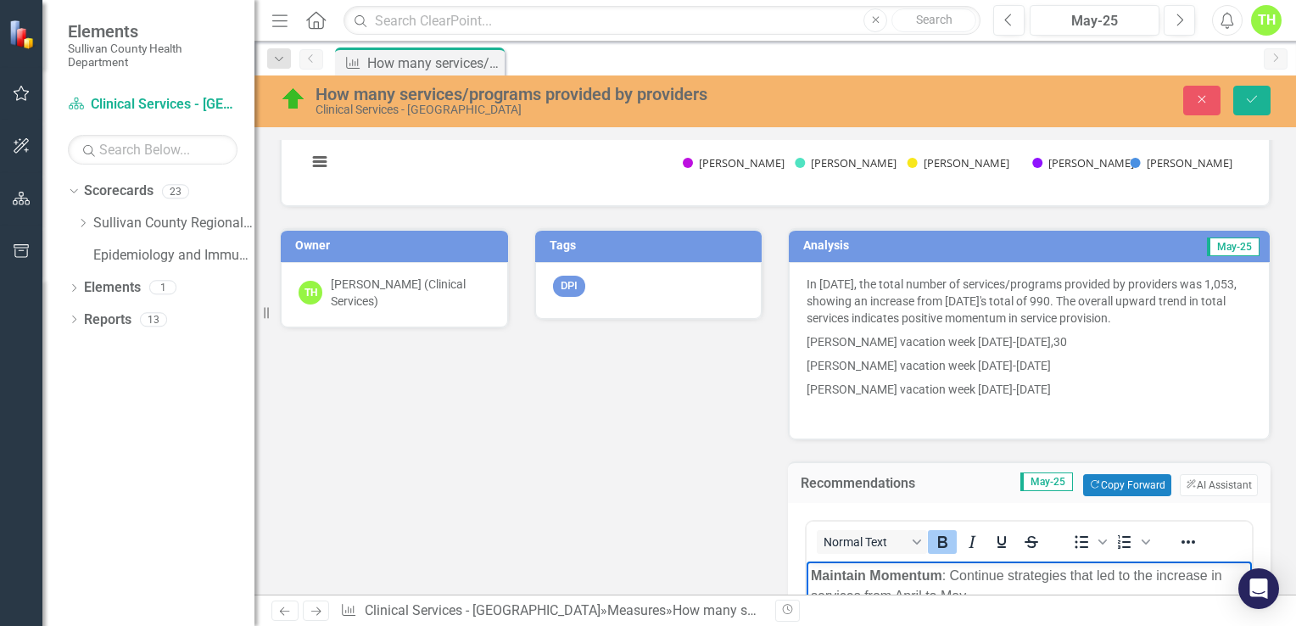
scroll to position [339, 0]
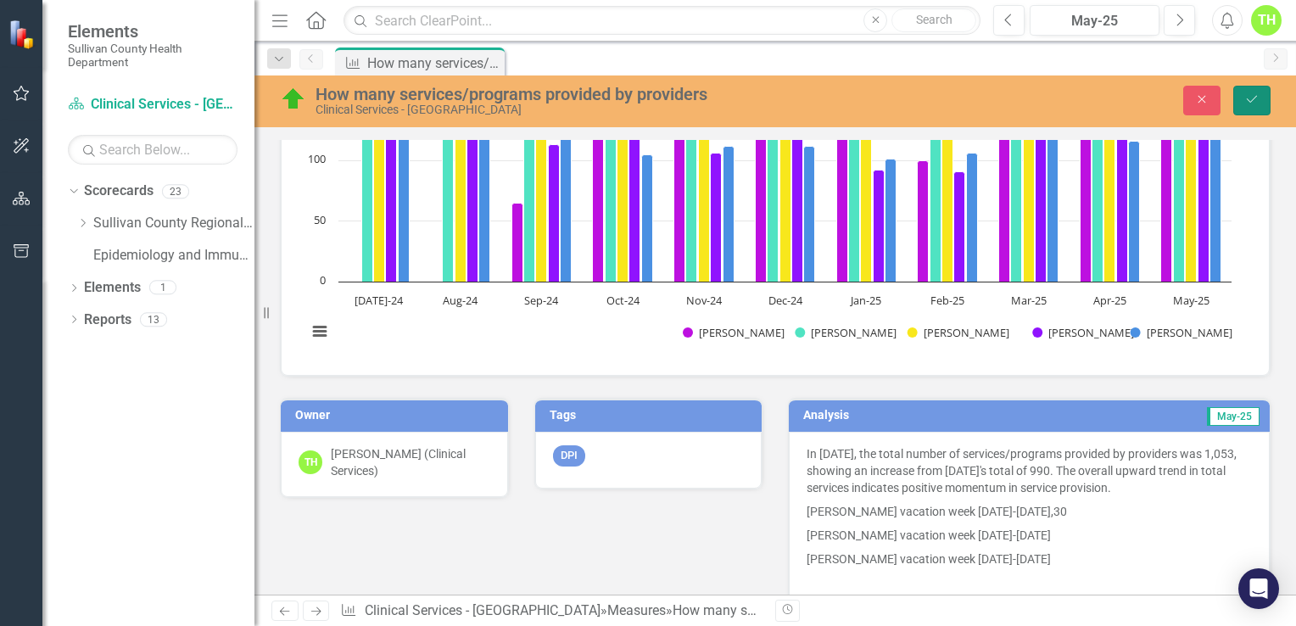
click at [1254, 96] on icon "Save" at bounding box center [1251, 99] width 15 height 12
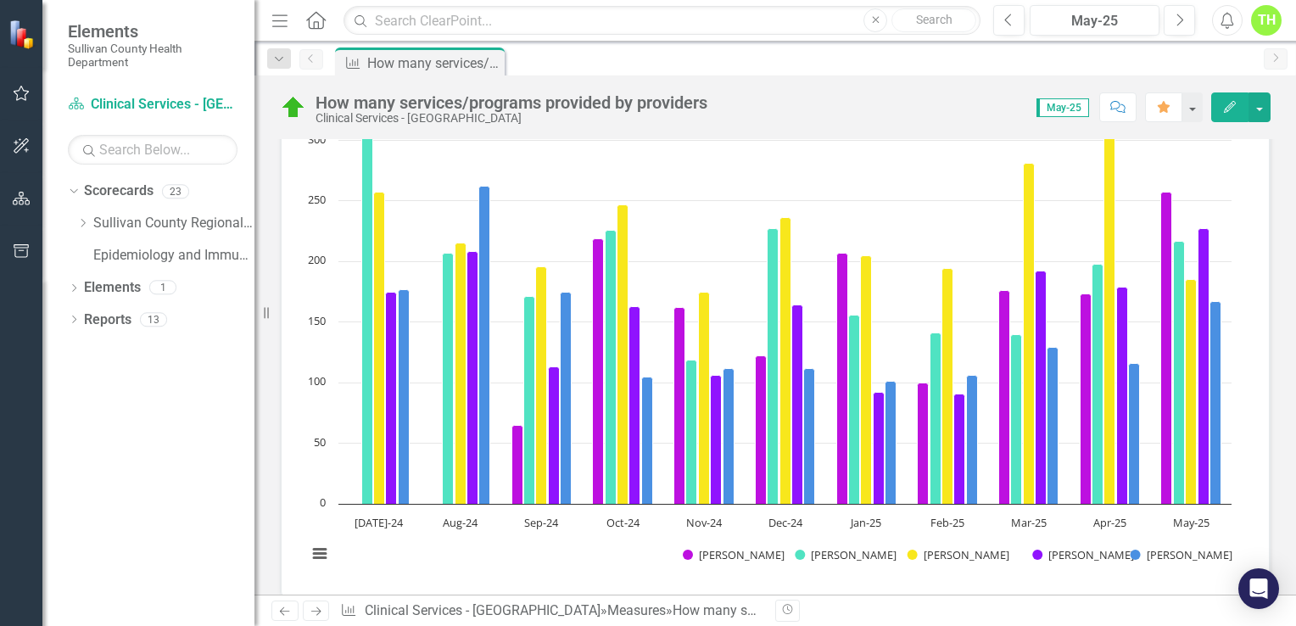
scroll to position [0, 0]
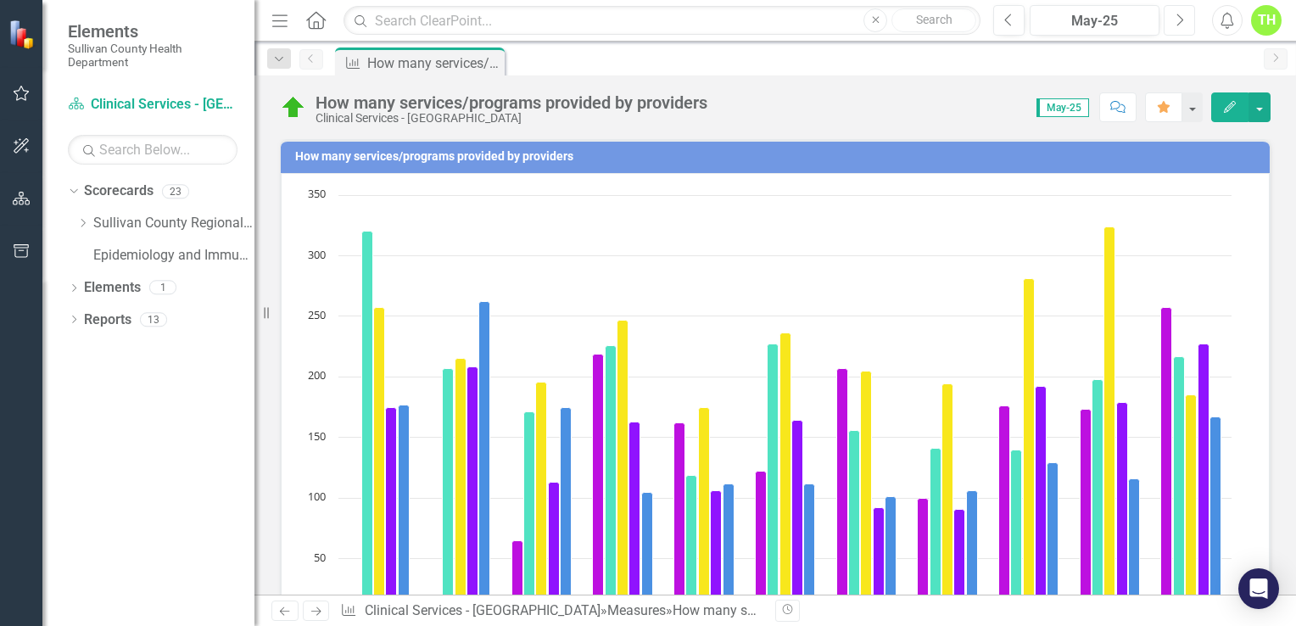
click at [1175, 15] on icon "Next" at bounding box center [1179, 20] width 9 height 15
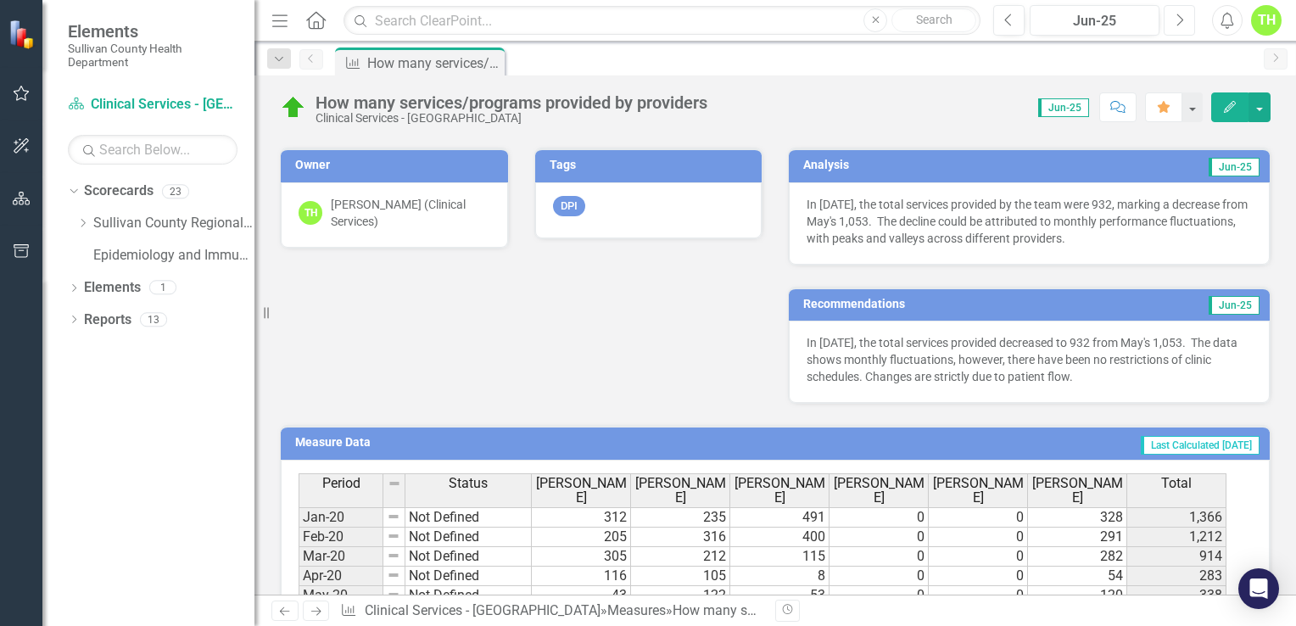
scroll to position [551, 0]
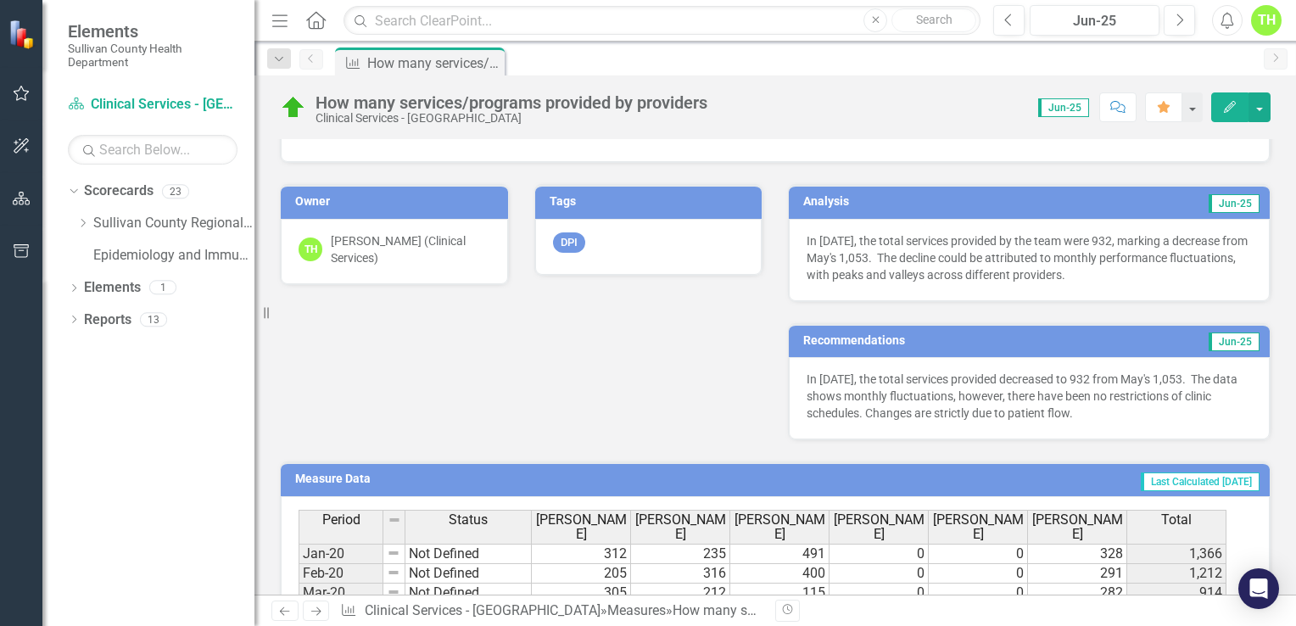
click at [1132, 277] on p "In [DATE], the total services provided by the team were 932, marking a decrease…" at bounding box center [1029, 257] width 445 height 51
click at [1130, 277] on p "In [DATE], the total services provided by the team were 932, marking a decrease…" at bounding box center [1029, 257] width 445 height 51
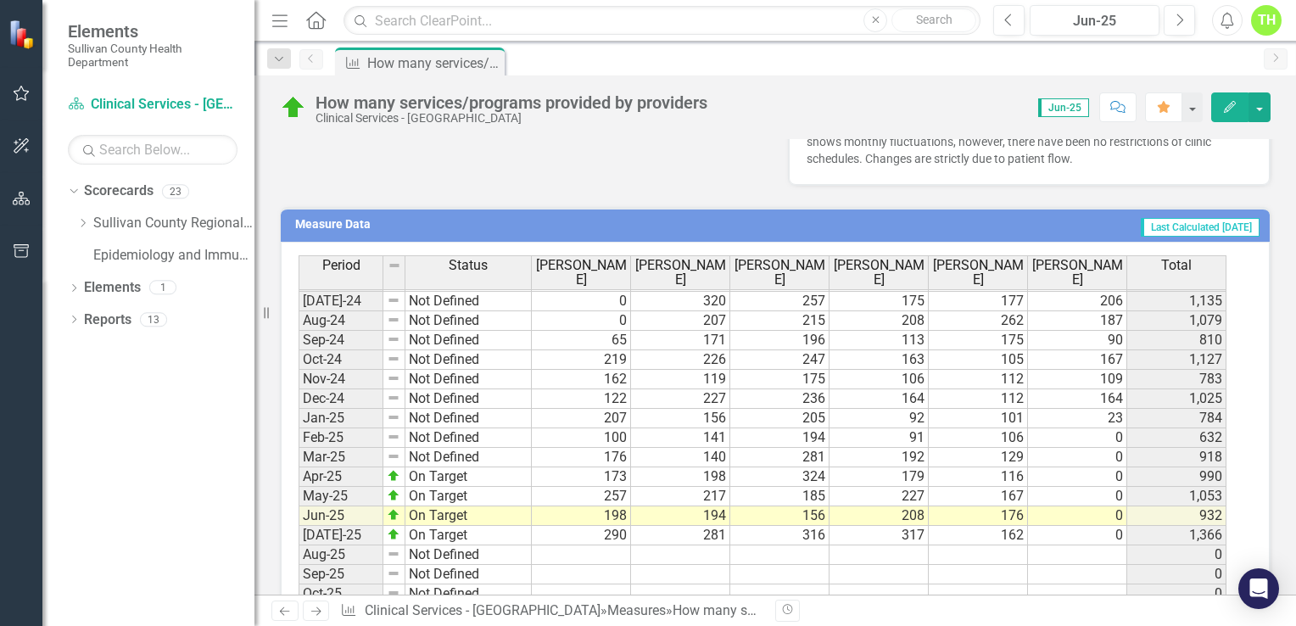
scroll to position [636, 0]
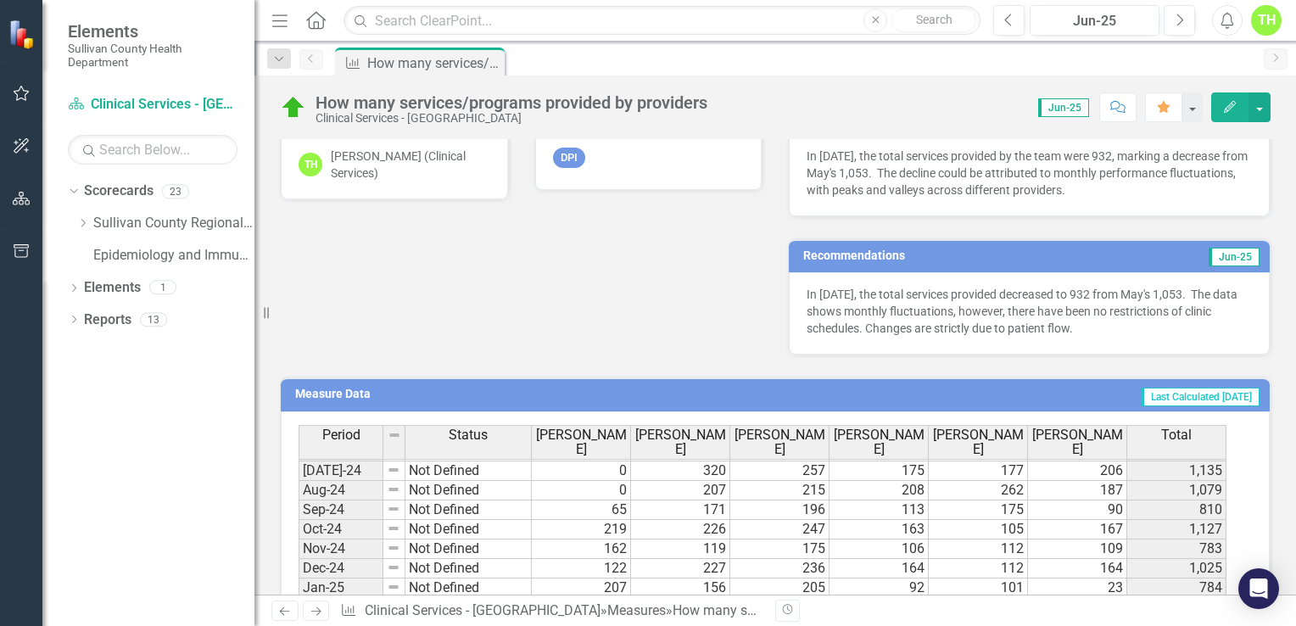
click at [807, 290] on p "In [DATE], the total services provided decreased to 932 from May's 1,053. The d…" at bounding box center [1029, 311] width 445 height 51
click at [807, 293] on p "In [DATE], the total services provided decreased to 932 from May's 1,053. The d…" at bounding box center [1029, 311] width 445 height 51
click at [1071, 325] on p "In [DATE], the total services provided decreased to 932 from May's 1,053. The d…" at bounding box center [1029, 311] width 445 height 51
click at [1072, 332] on p "In [DATE], the total services provided decreased to 932 from May's 1,053. The d…" at bounding box center [1029, 311] width 445 height 51
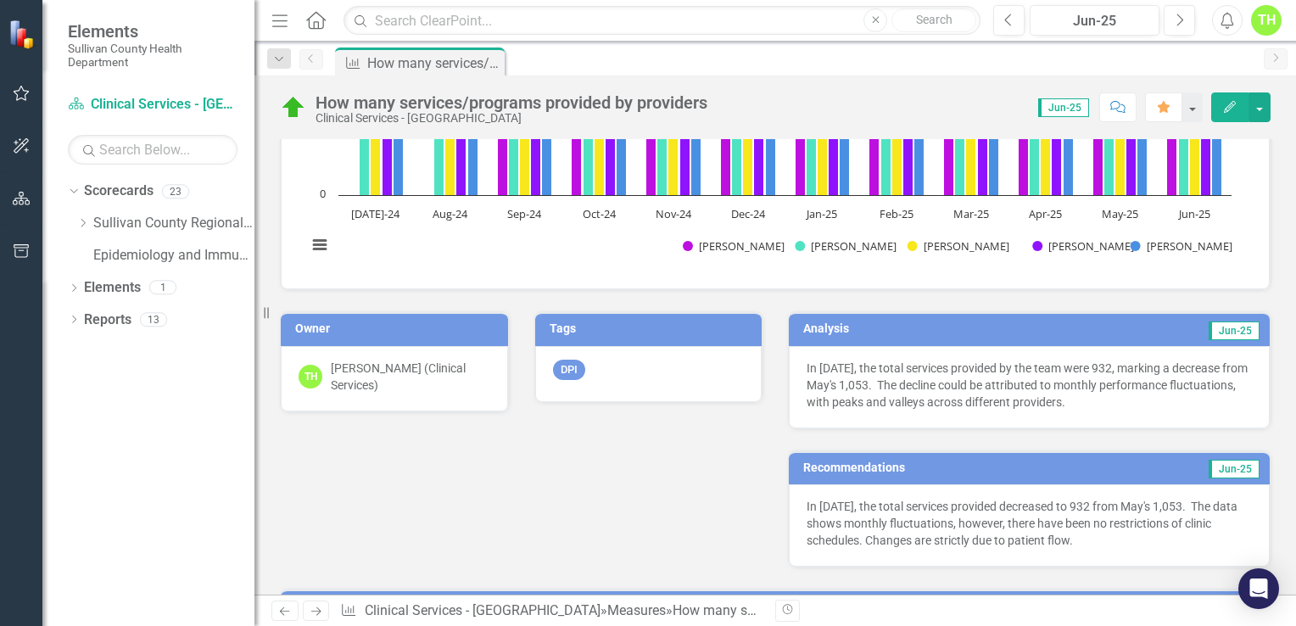
scroll to position [594, 0]
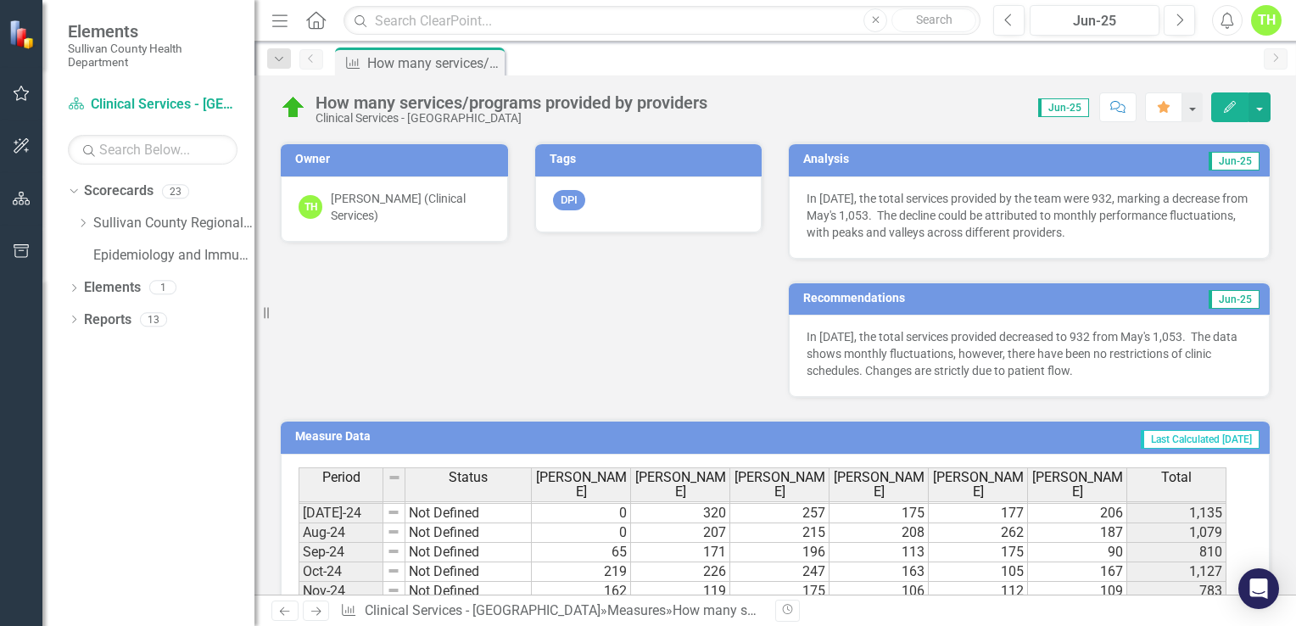
click at [1133, 236] on p "In [DATE], the total services provided by the team were 932, marking a decrease…" at bounding box center [1029, 215] width 445 height 51
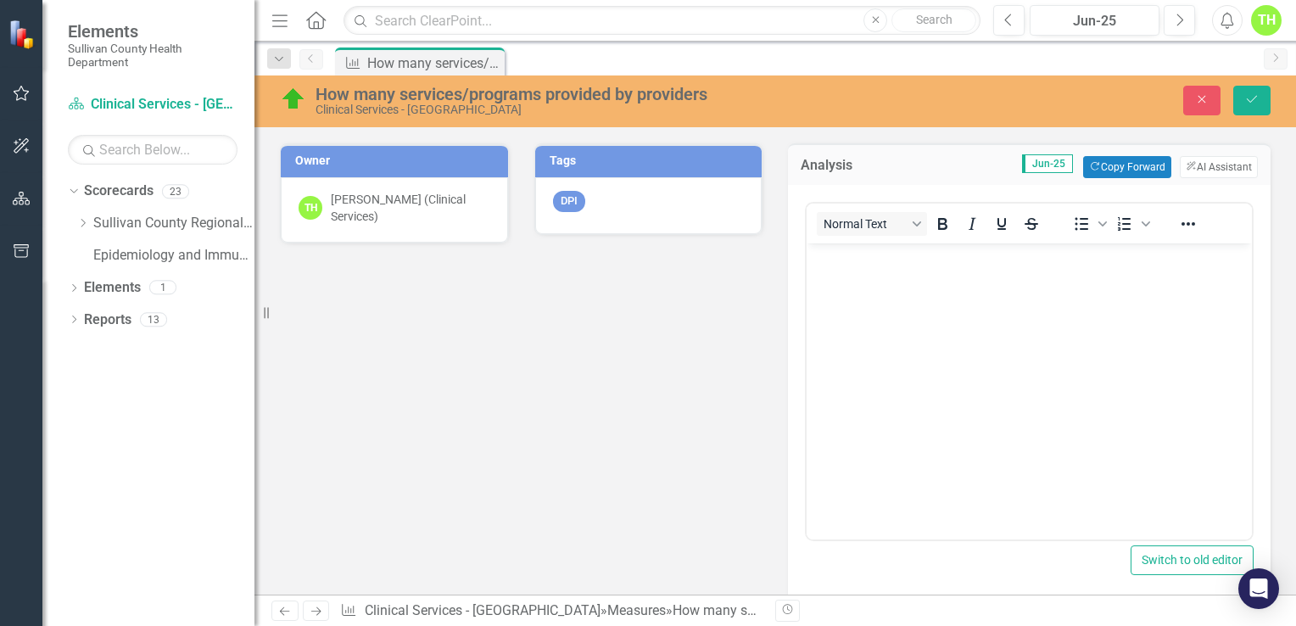
scroll to position [0, 0]
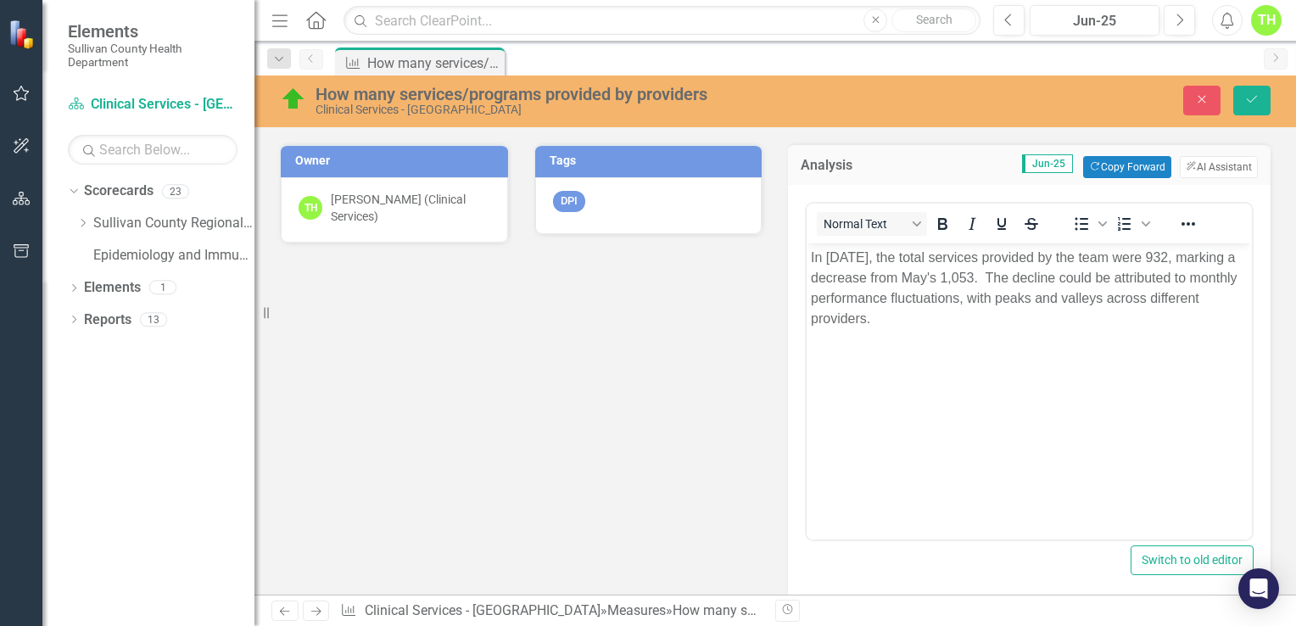
click at [924, 317] on p "In [DATE], the total services provided by the team were 932, marking a decrease…" at bounding box center [1029, 287] width 437 height 81
click at [1048, 317] on p "In [DATE], the total services provided by the team were 932, marking a decrease…" at bounding box center [1029, 287] width 437 height 81
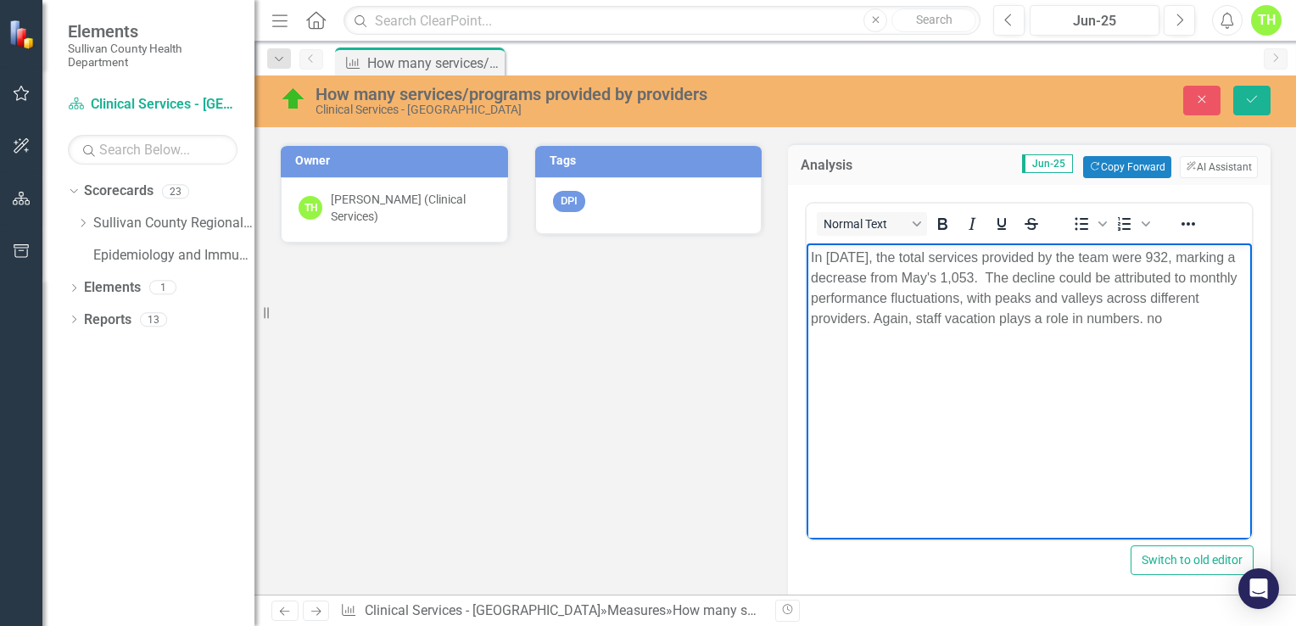
click at [1210, 316] on p "In [DATE], the total services provided by the team were 932, marking a decrease…" at bounding box center [1029, 287] width 437 height 81
click at [1221, 317] on p "In [DATE], the total services provided by the team were 932, marking a decrease…" at bounding box center [1029, 287] width 437 height 81
click at [894, 341] on p "In [DATE], the total services provided by the team were 932, marking a decrease…" at bounding box center [1029, 298] width 437 height 102
